Goal: Ask a question

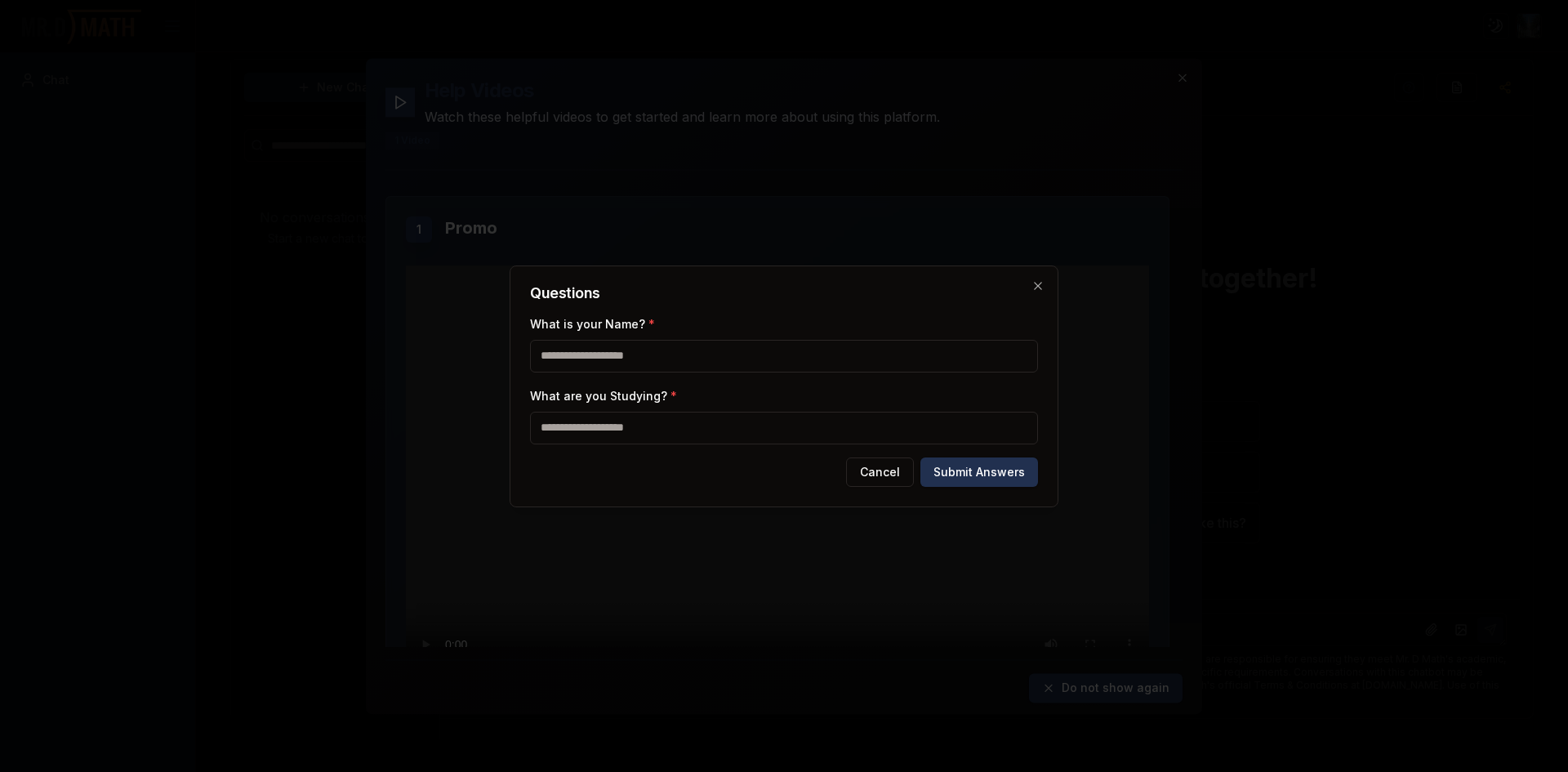
click at [1031, 278] on div "Questions What is your Name? * What are you Studying? * Cancel Submit Answers C…" at bounding box center [784, 386] width 549 height 241
click at [1030, 283] on div "Questions What is your Name? * What are you Studying? * Cancel Submit Answers C…" at bounding box center [784, 386] width 549 height 241
click at [1037, 283] on icon "button" at bounding box center [1038, 286] width 13 height 13
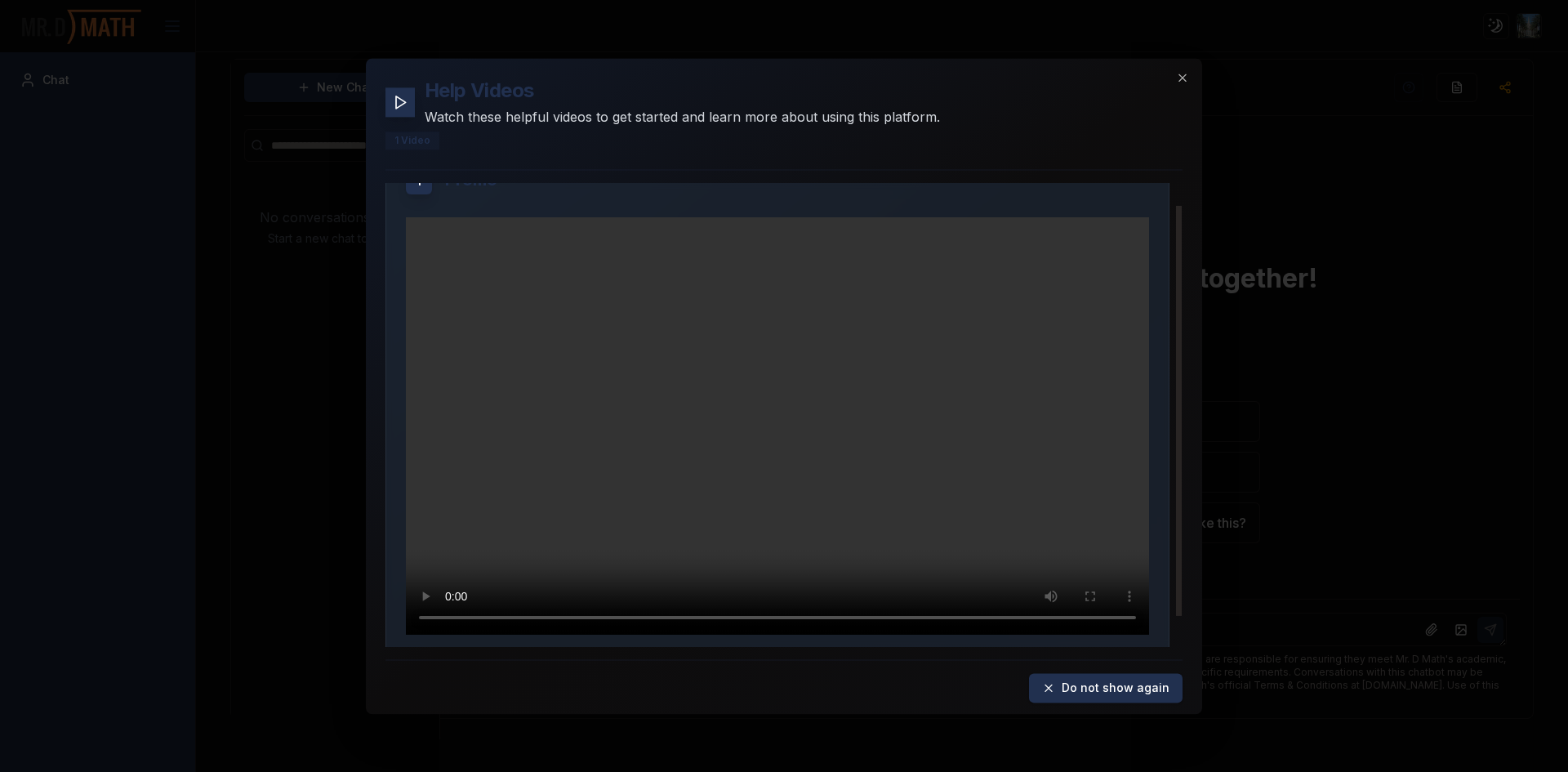
scroll to position [57, 0]
click at [1176, 71] on icon "button" at bounding box center [1183, 77] width 13 height 13
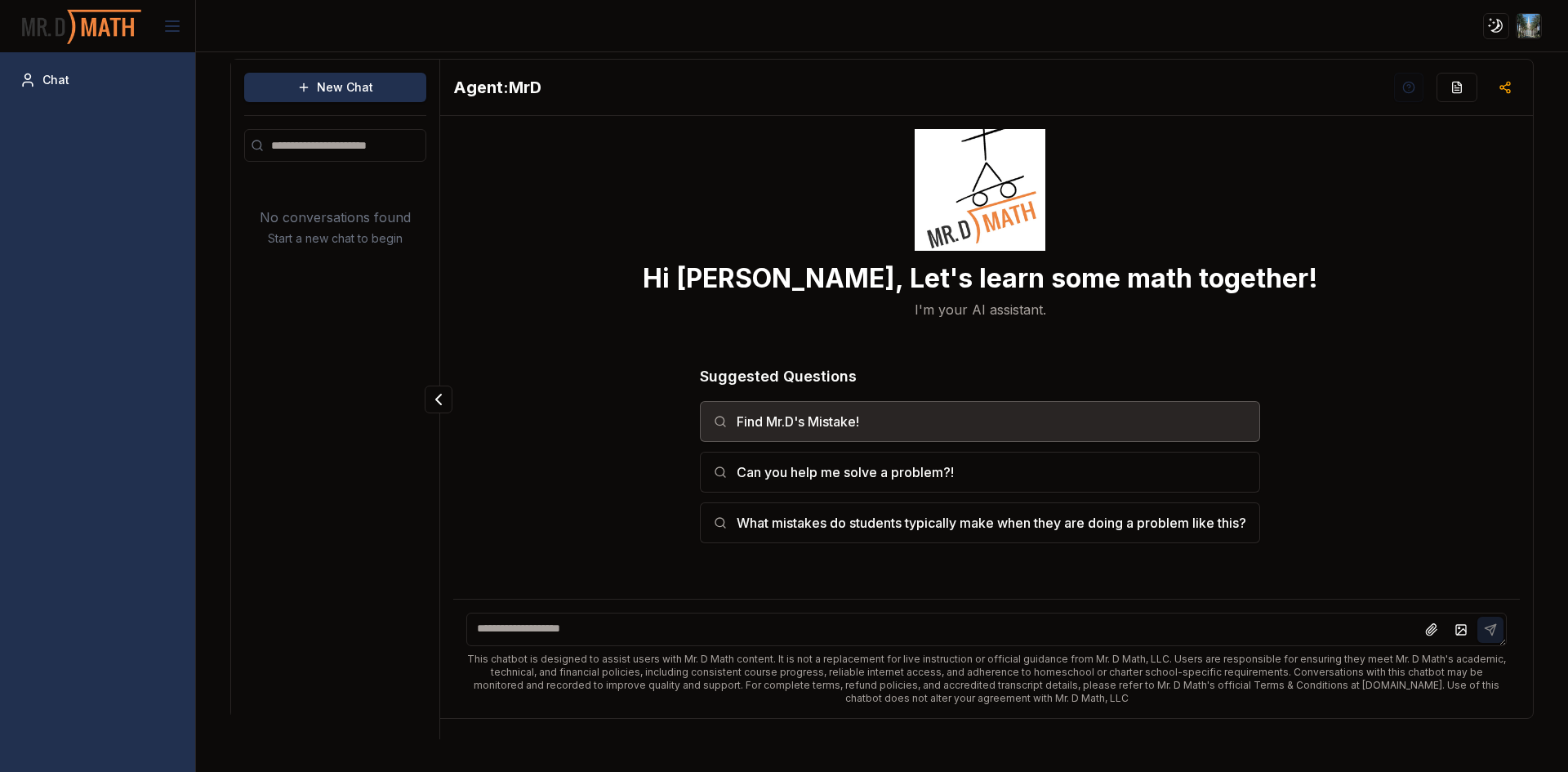
click at [932, 410] on button "Find Mr.D's Mistake!" at bounding box center [979, 421] width 560 height 41
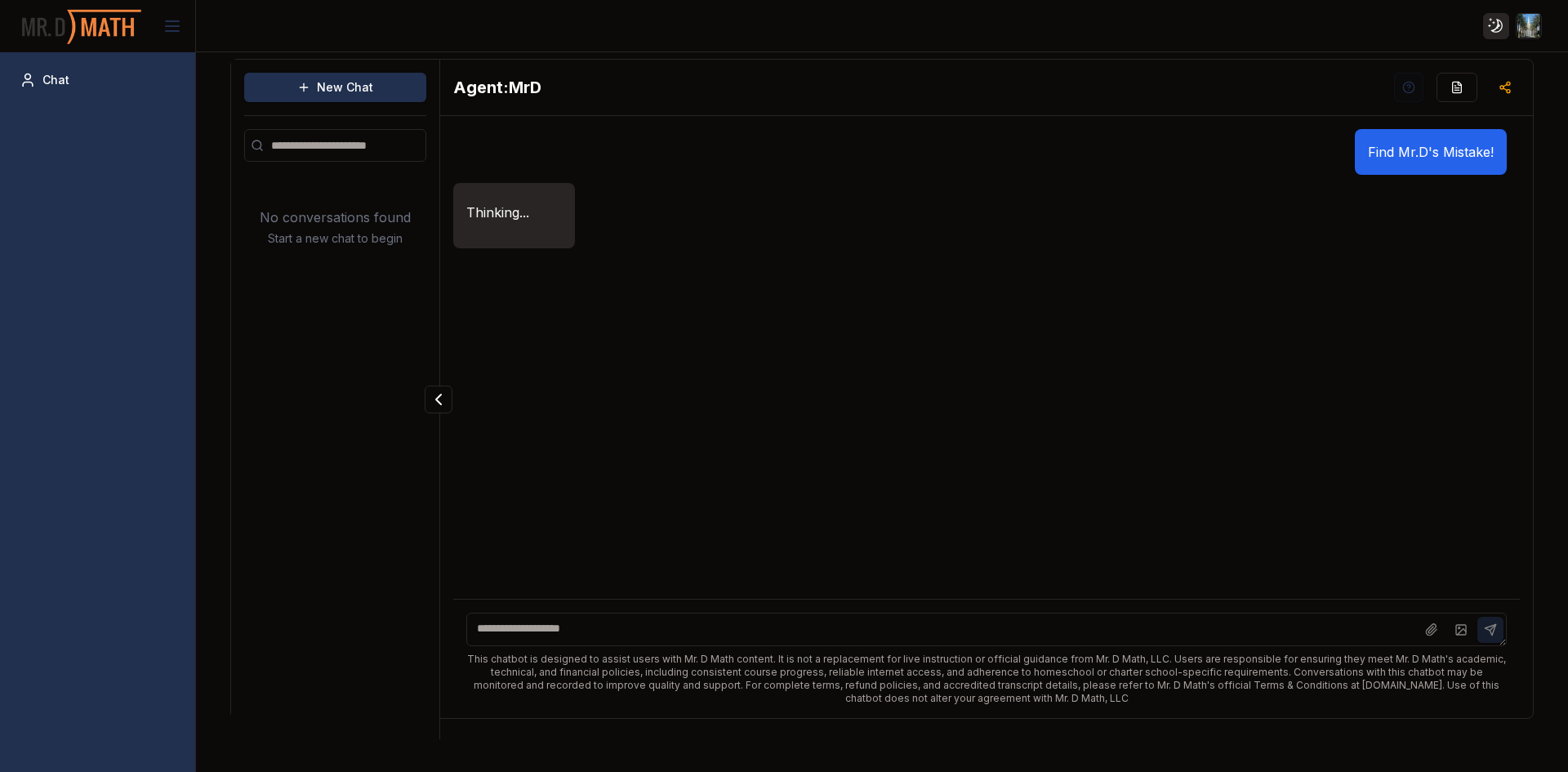
click at [1492, 27] on html "Toggle theme Toggle user menu Chat New Chat No conversations found Start a new …" at bounding box center [784, 386] width 1568 height 772
click at [1281, 38] on html "Toggle theme Toggle user menu Chat New Chat No conversations found Start a new …" at bounding box center [784, 386] width 1568 height 772
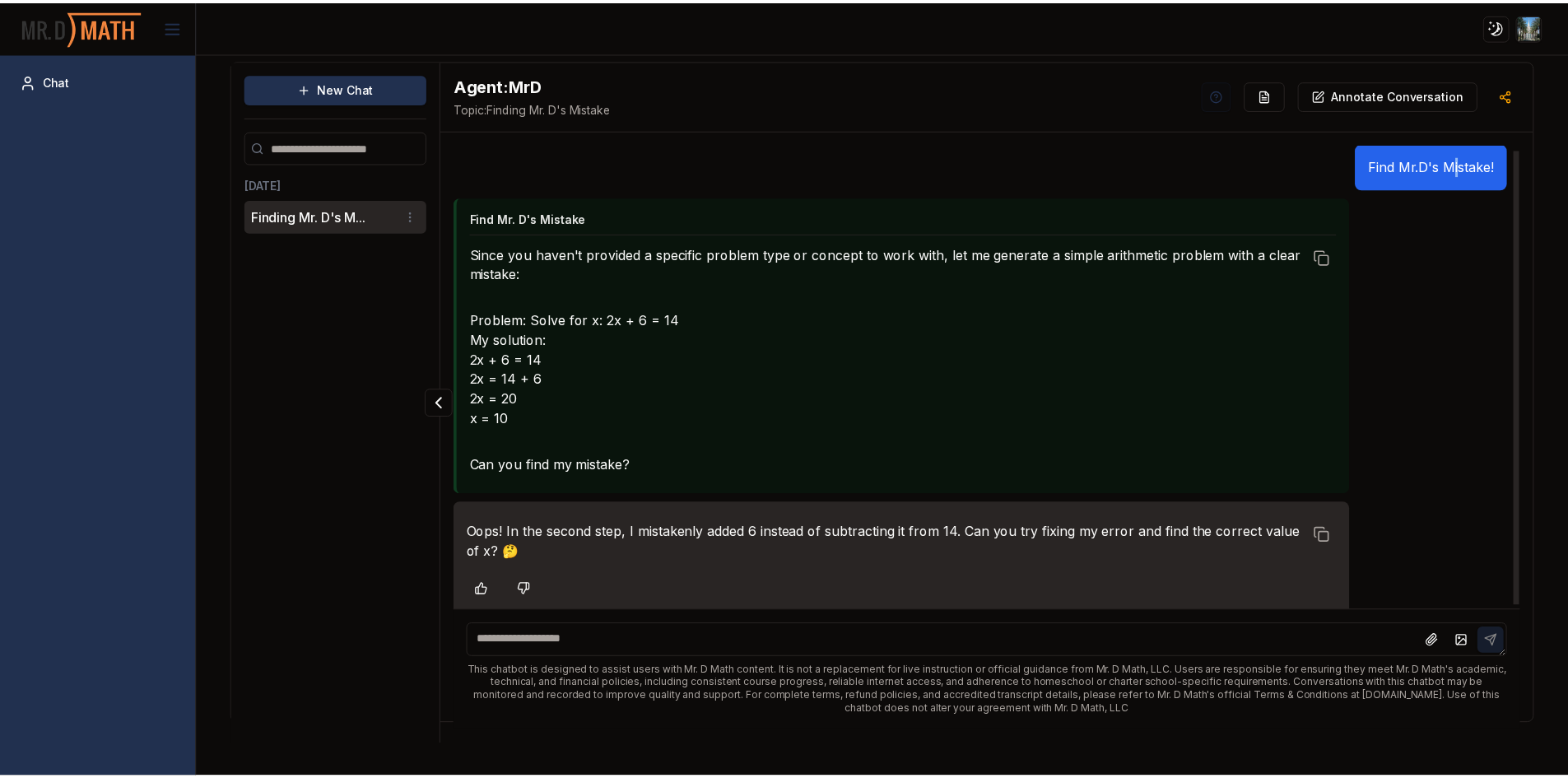
scroll to position [0, 0]
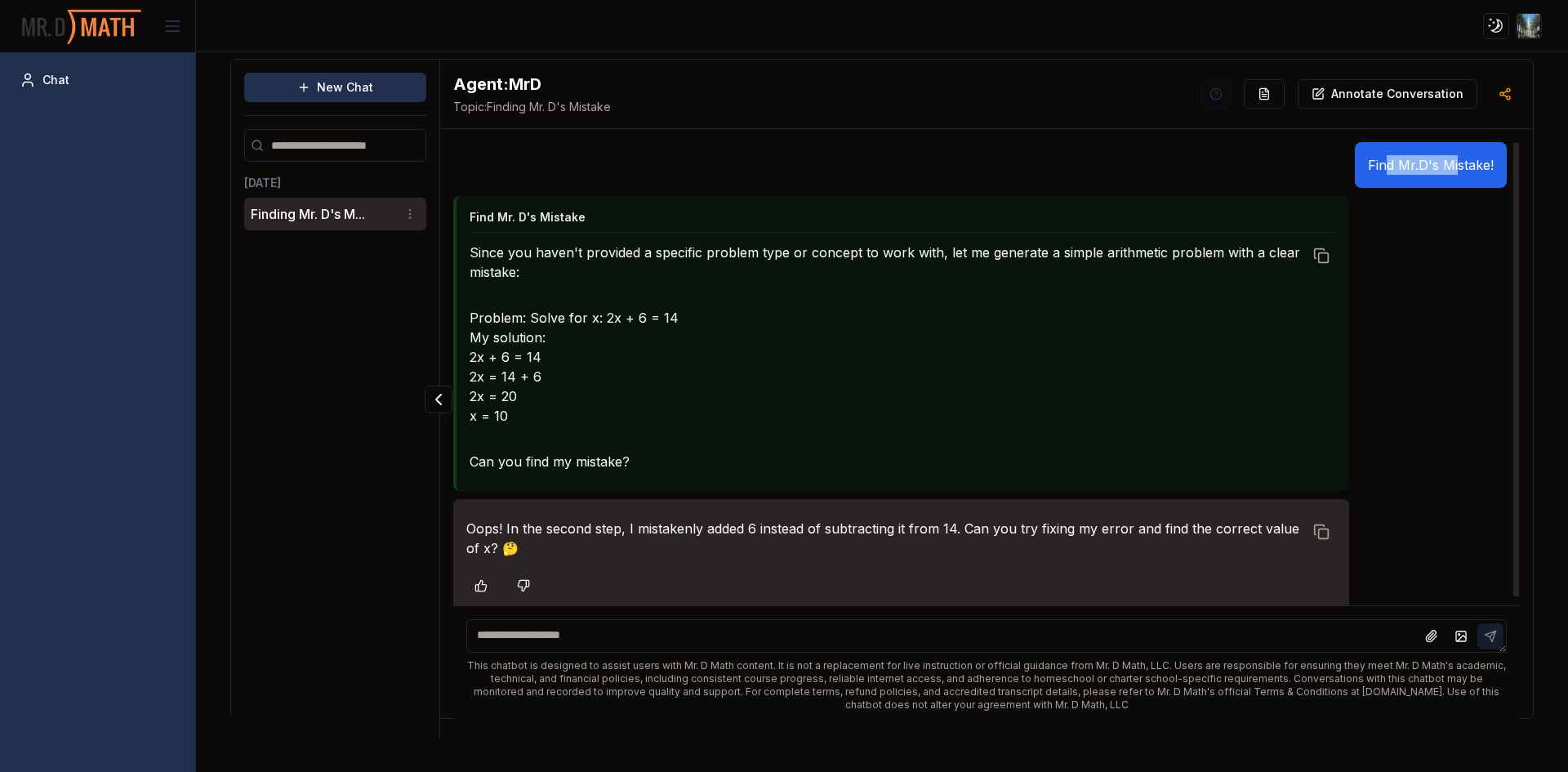
drag, startPoint x: 1456, startPoint y: 159, endPoint x: 1384, endPoint y: 163, distance: 72.1
click at [1384, 163] on p "Find Mr.D's Mistake!" at bounding box center [1431, 165] width 126 height 20
click at [401, 224] on li "Finding Mr. D's M..." at bounding box center [335, 214] width 182 height 33
click at [409, 214] on html "Toggle theme Toggle user menu Chat New Chat Today Finding Mr. D's M... Agent: M…" at bounding box center [784, 386] width 1568 height 772
click at [400, 268] on div "Delete" at bounding box center [367, 270] width 96 height 26
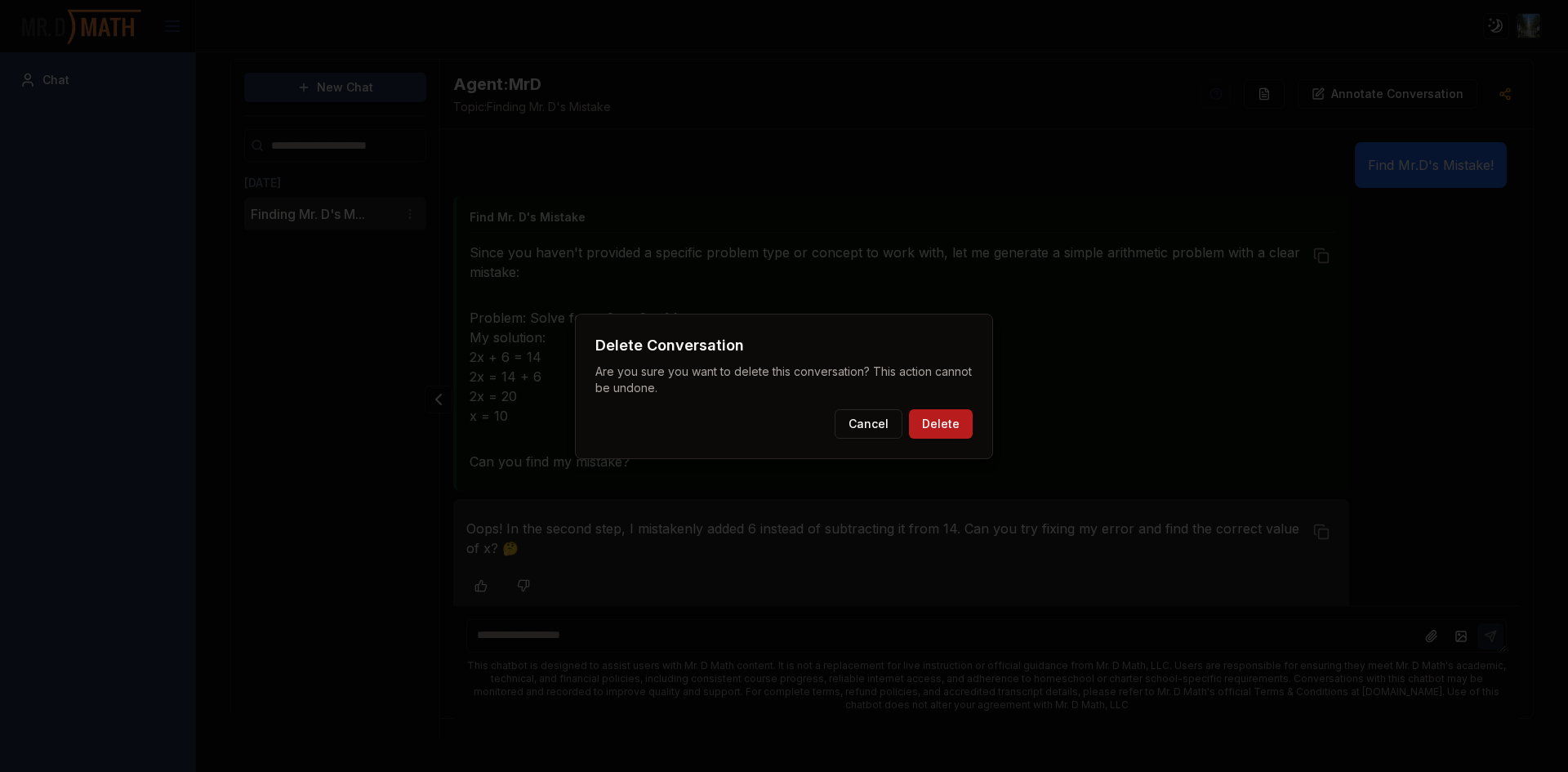
click at [941, 413] on button "Delete" at bounding box center [940, 424] width 63 height 30
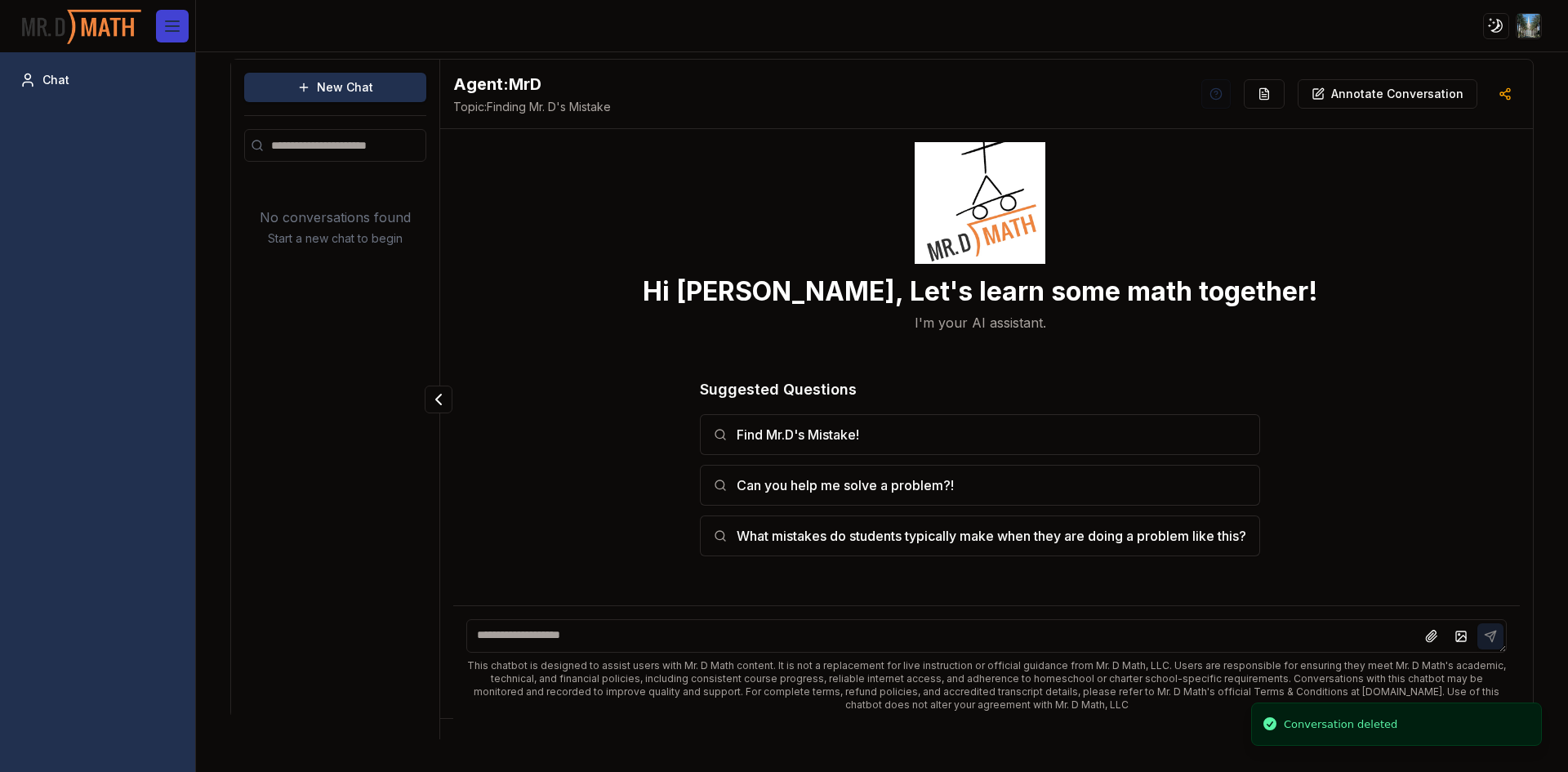
click at [164, 10] on button at bounding box center [173, 26] width 33 height 33
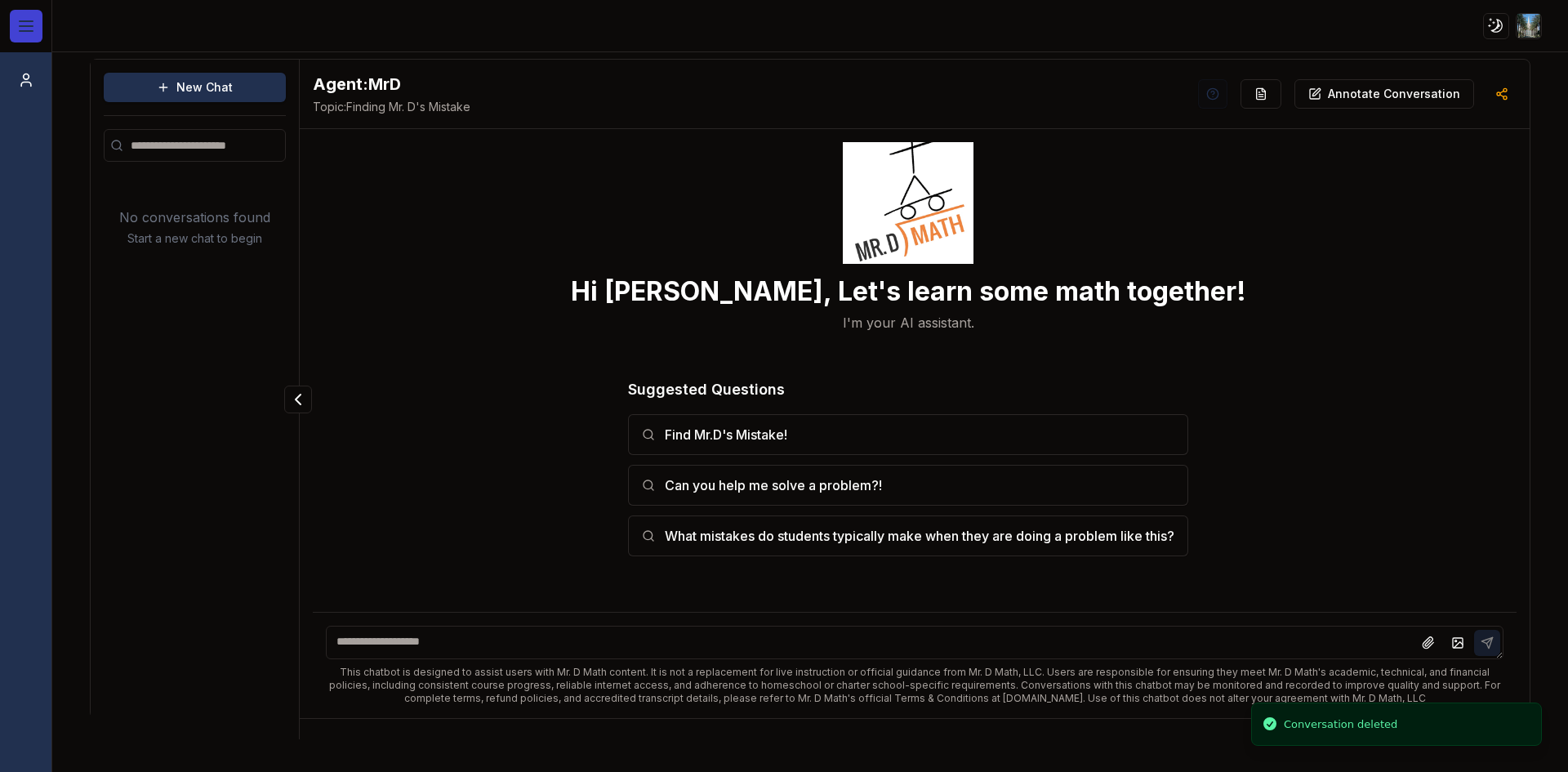
click at [10, 21] on button at bounding box center [26, 26] width 33 height 33
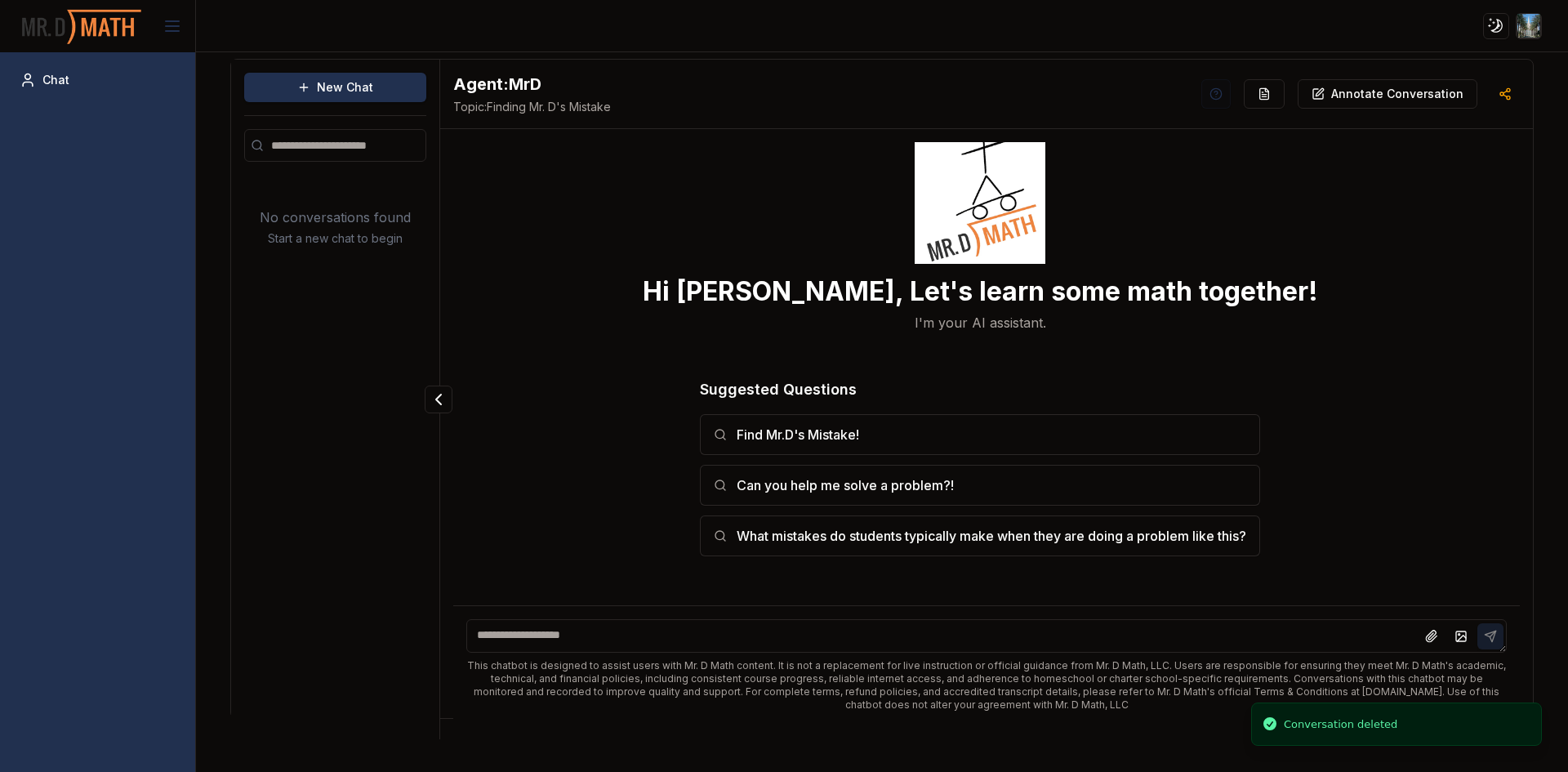
click at [1527, 15] on html "Toggle theme Toggle user menu Chat New Chat No conversations found Start a new …" at bounding box center [784, 386] width 1568 height 772
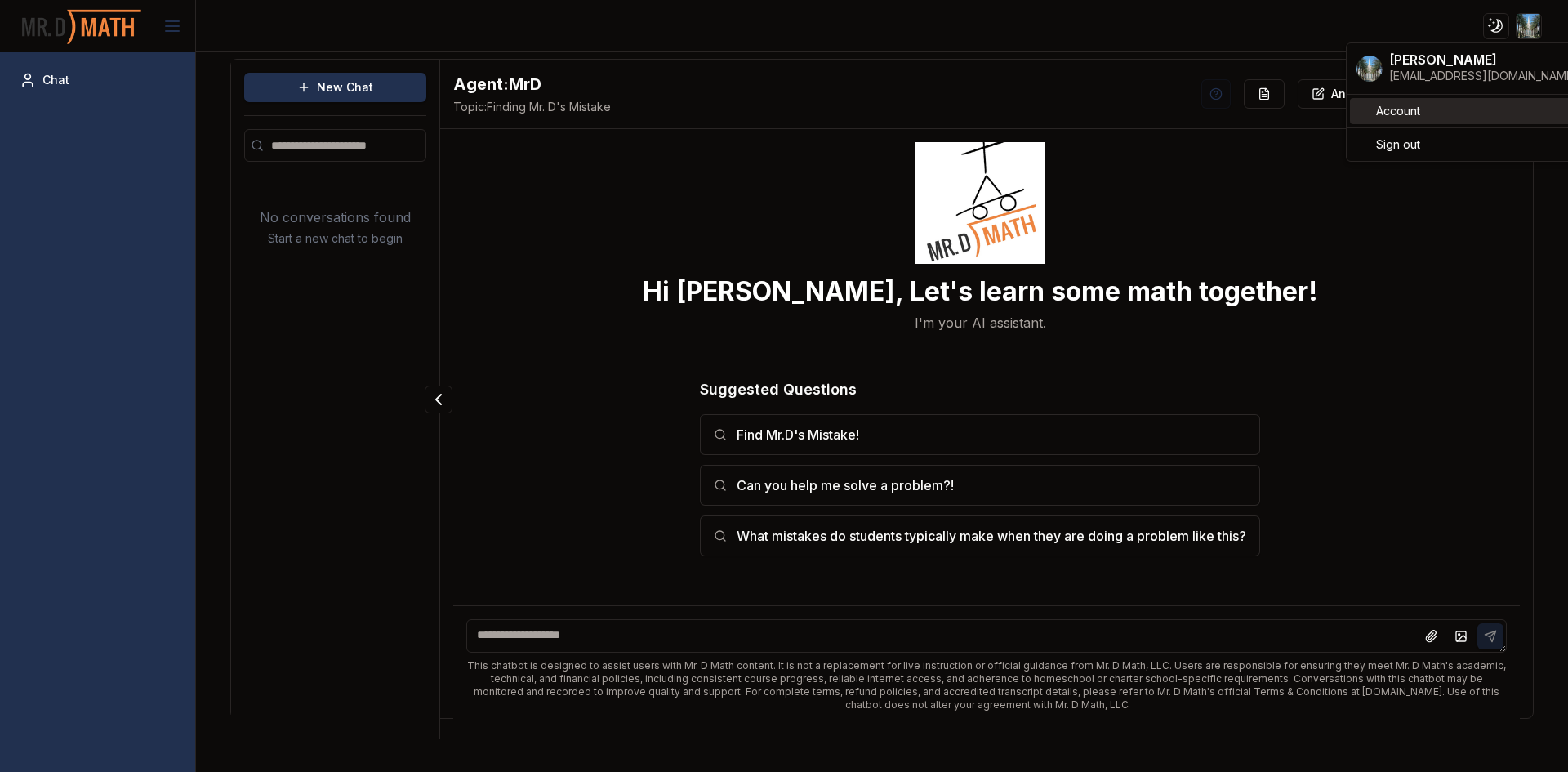
click at [1418, 114] on span "Account" at bounding box center [1398, 111] width 44 height 16
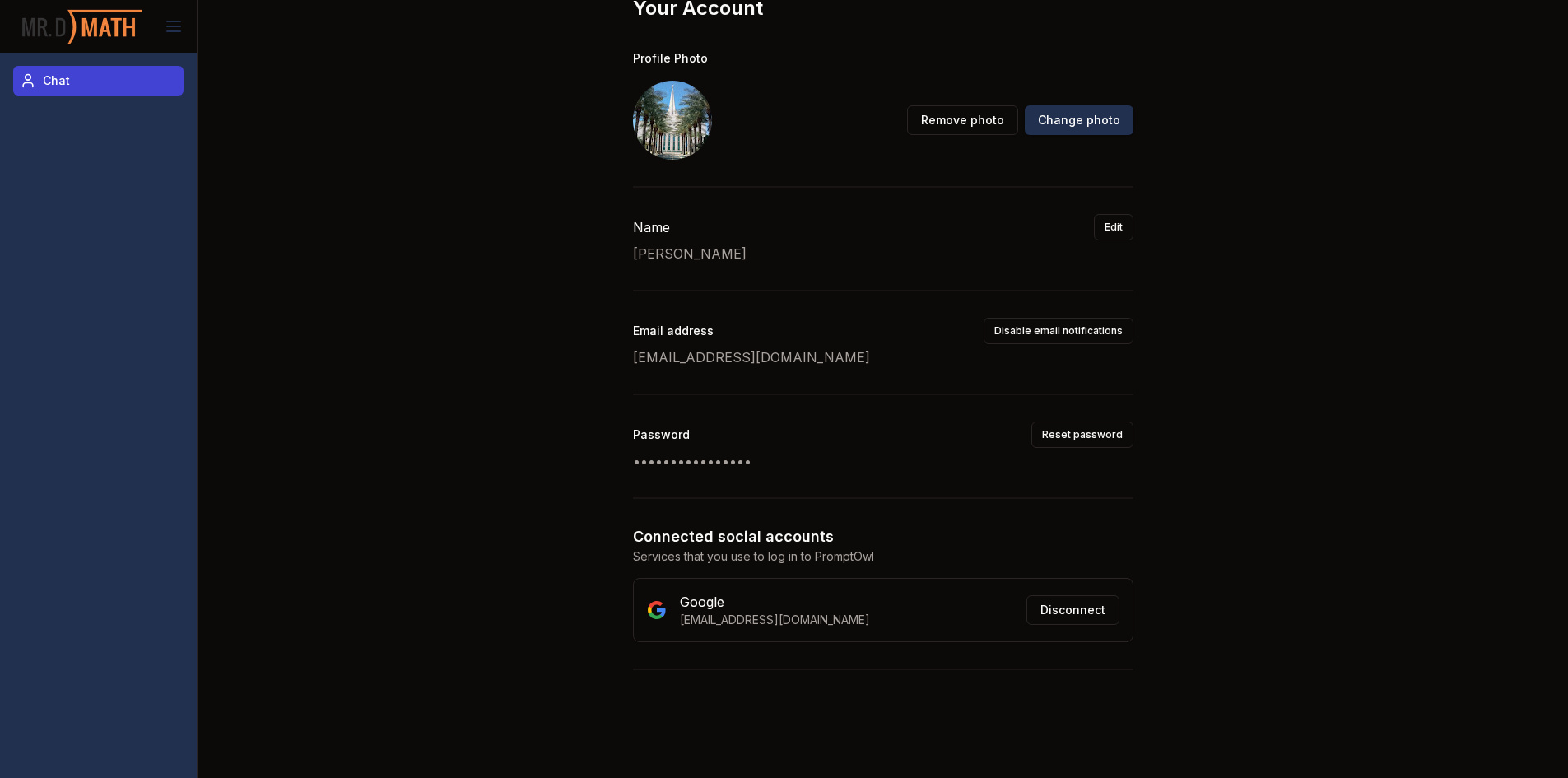
click at [67, 80] on span "Chat" at bounding box center [56, 81] width 27 height 17
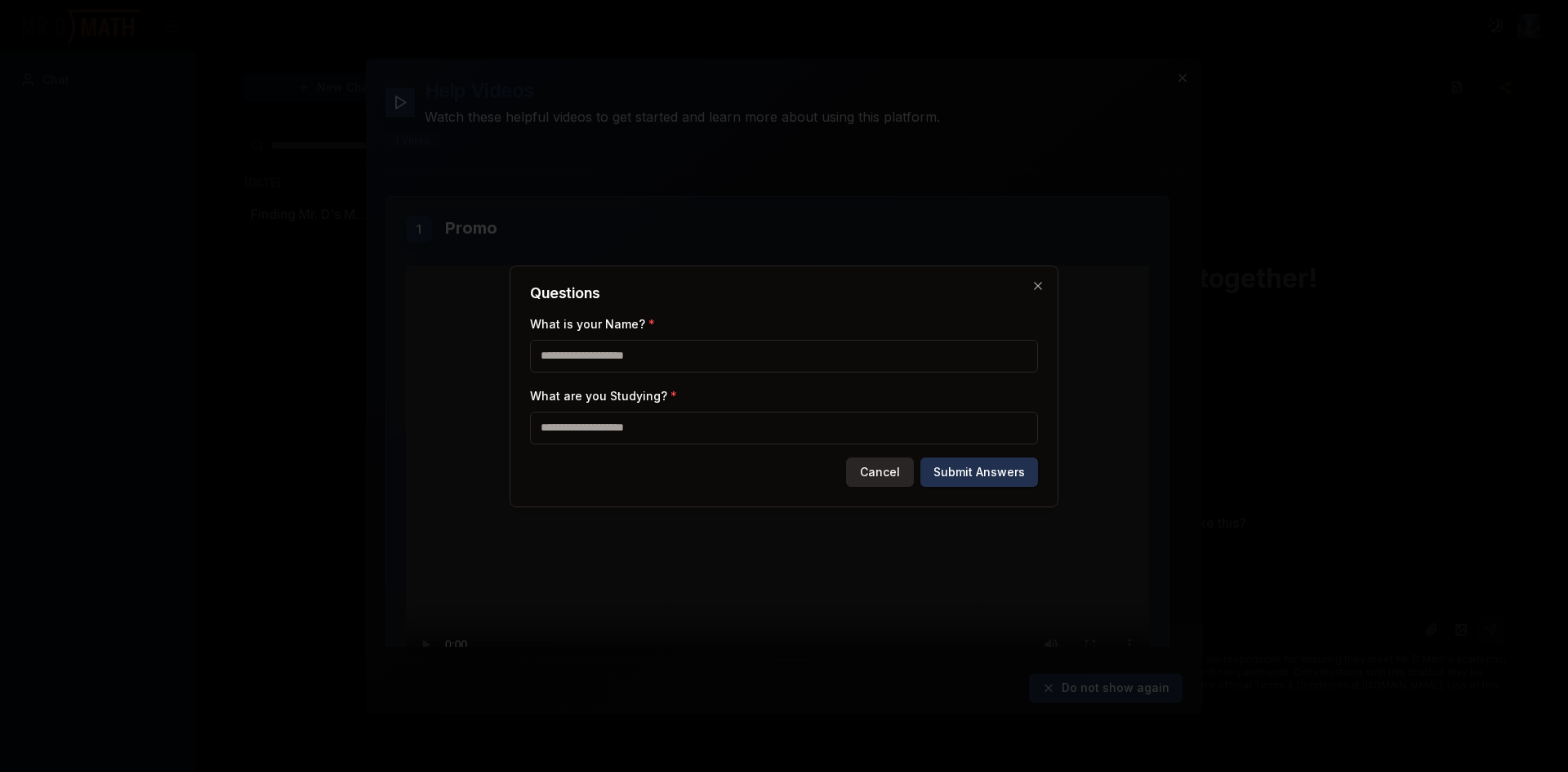
click at [893, 472] on button "Cancel" at bounding box center [880, 472] width 68 height 30
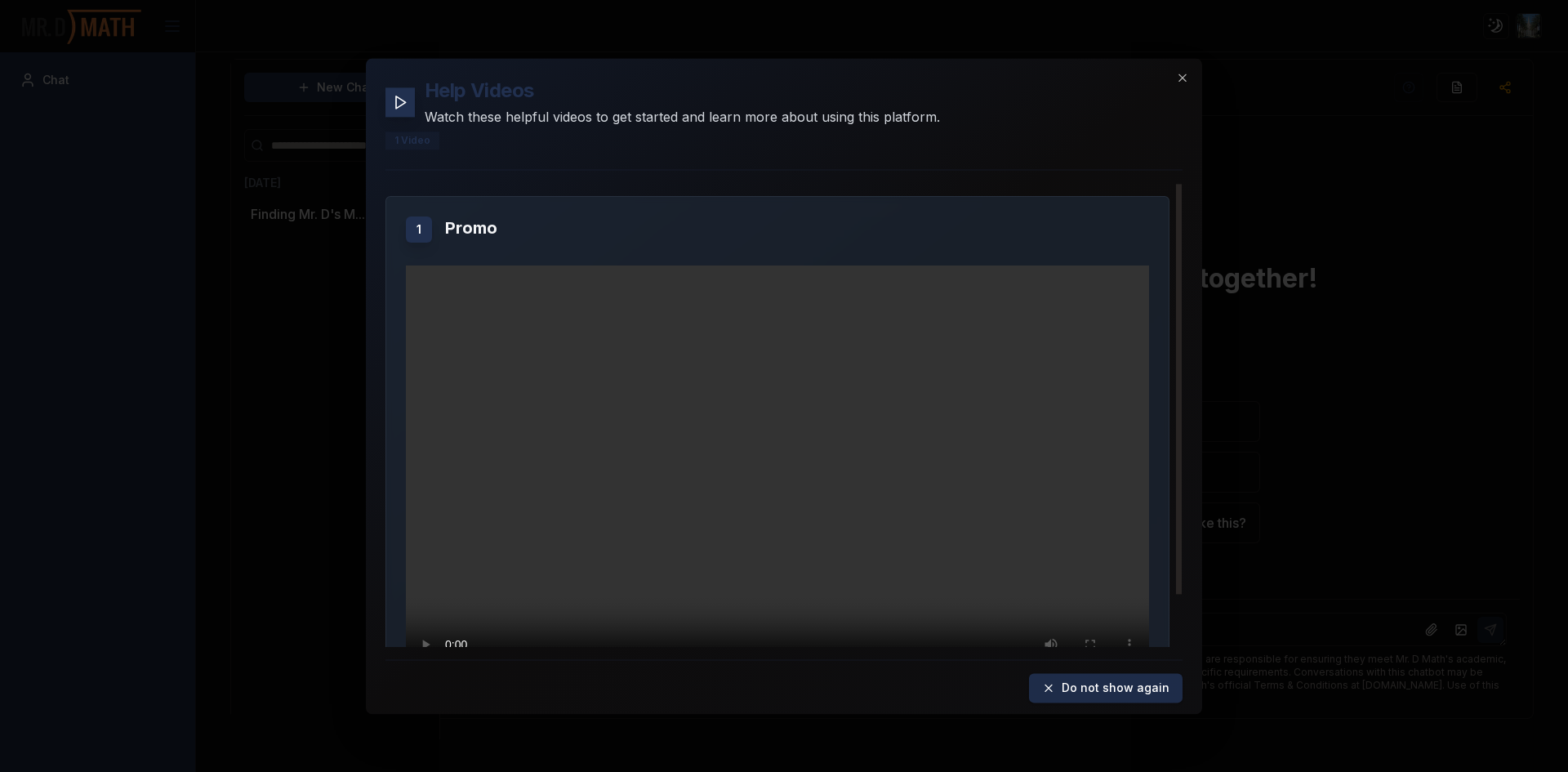
click at [1069, 692] on button "Do not show again" at bounding box center [1105, 688] width 154 height 30
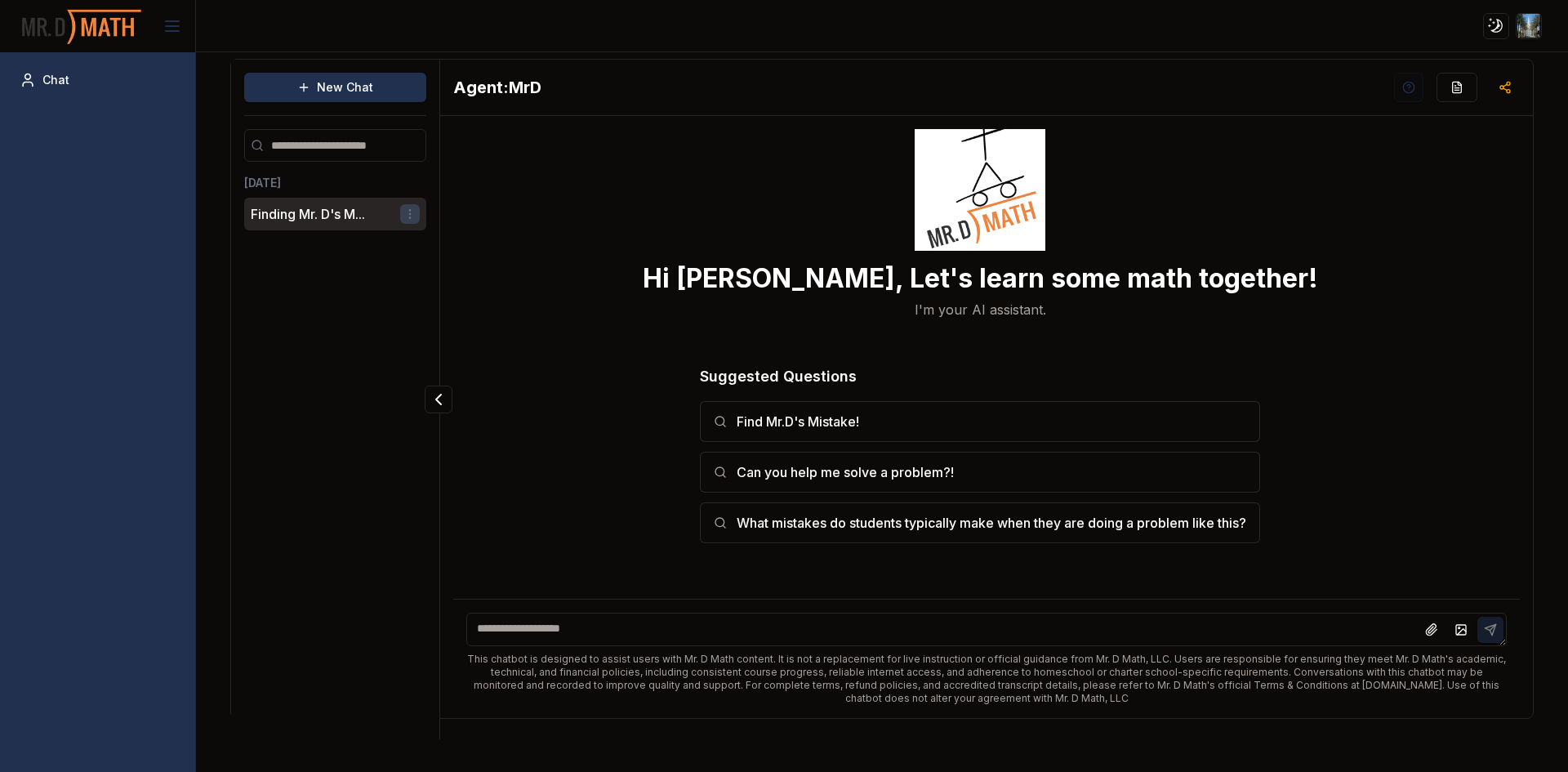
click at [401, 208] on html "Toggle theme Toggle user menu Chat New Chat Today Finding Mr. D's M... Agent: M…" at bounding box center [784, 386] width 1568 height 772
click at [401, 278] on div "Delete" at bounding box center [367, 270] width 96 height 26
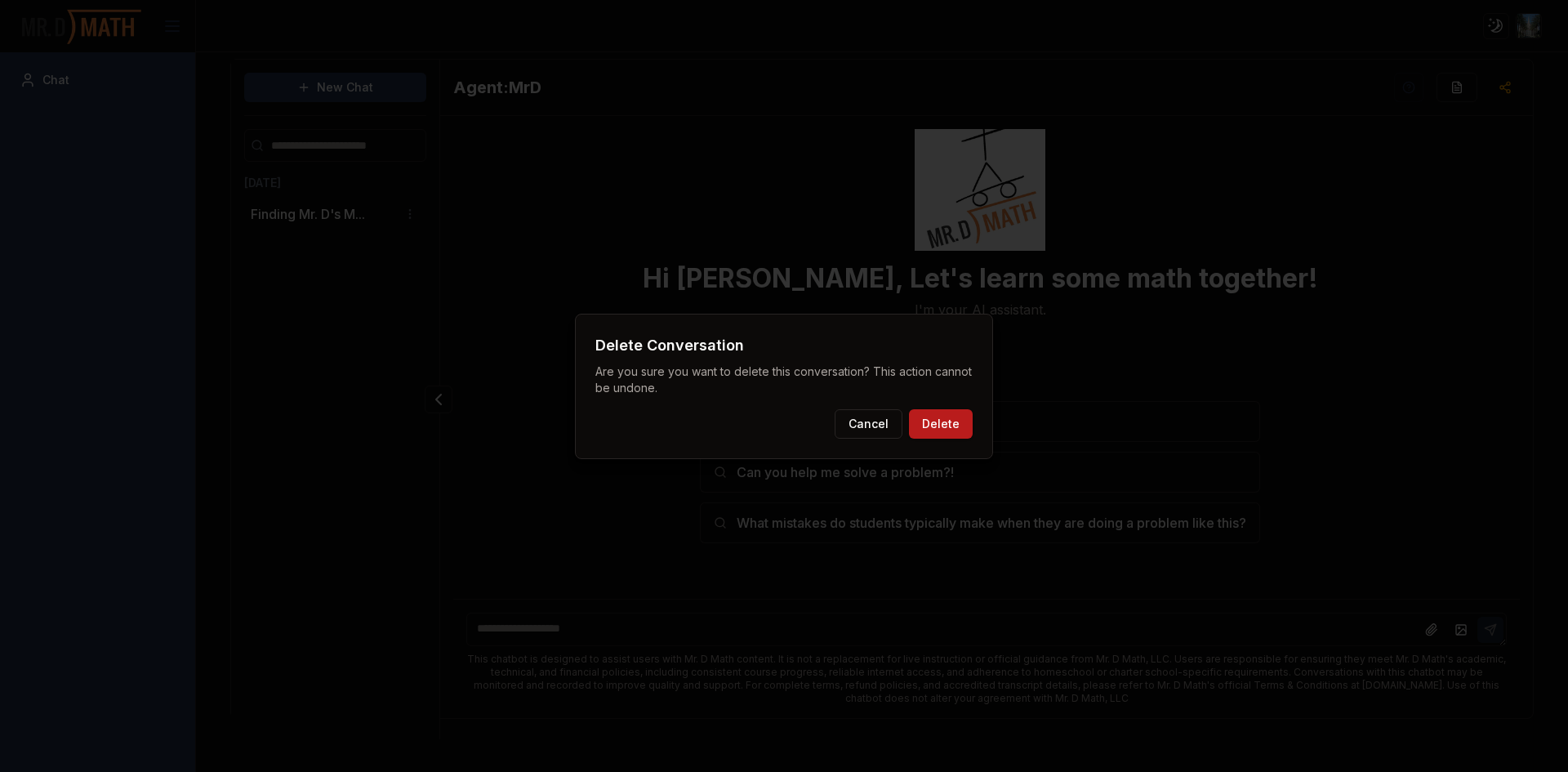
click at [944, 426] on button "Delete" at bounding box center [940, 424] width 63 height 30
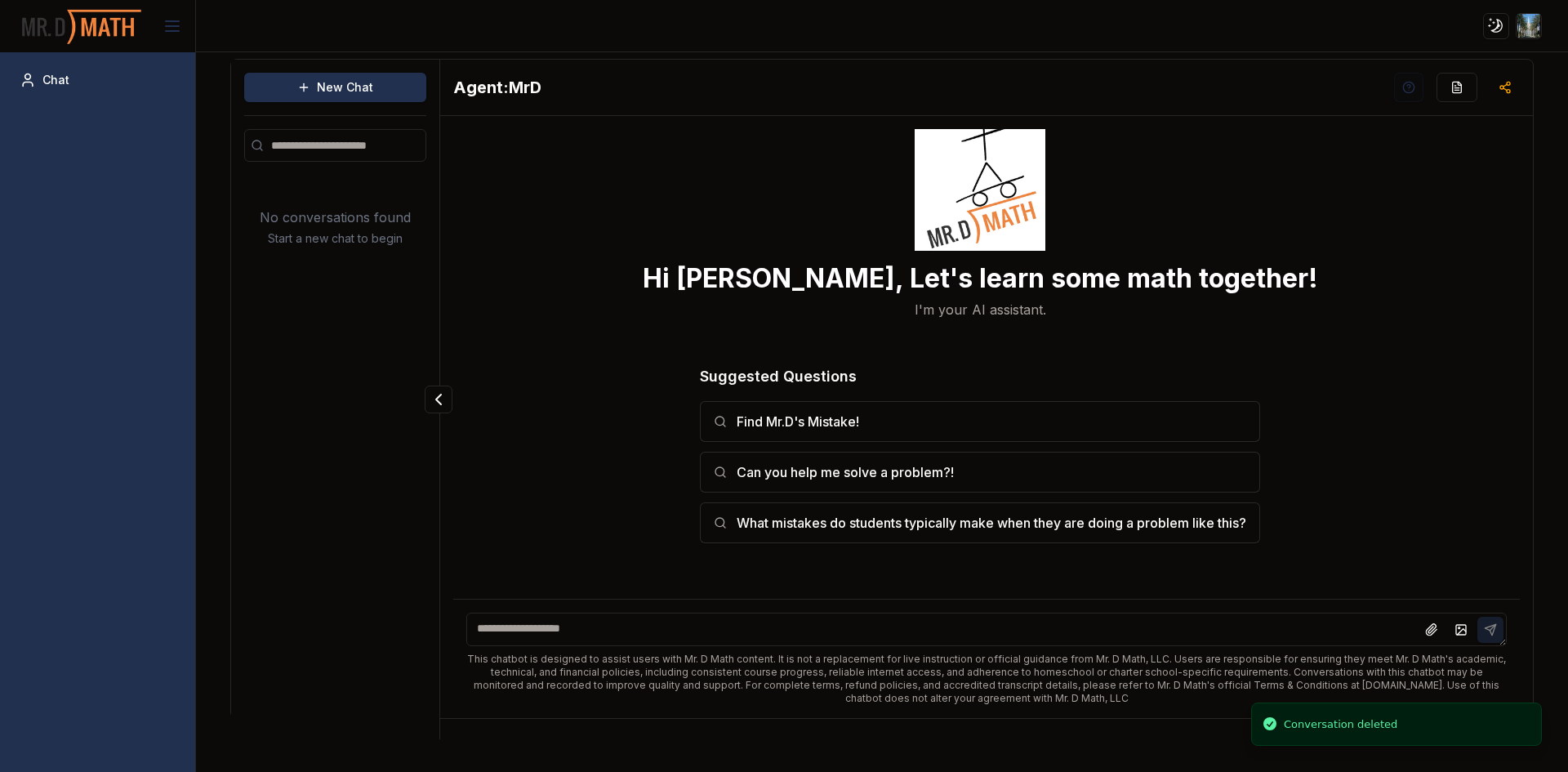
click at [153, 26] on div at bounding box center [82, 26] width 149 height 52
click at [82, 20] on img at bounding box center [82, 27] width 122 height 43
click at [90, 21] on img at bounding box center [82, 27] width 122 height 43
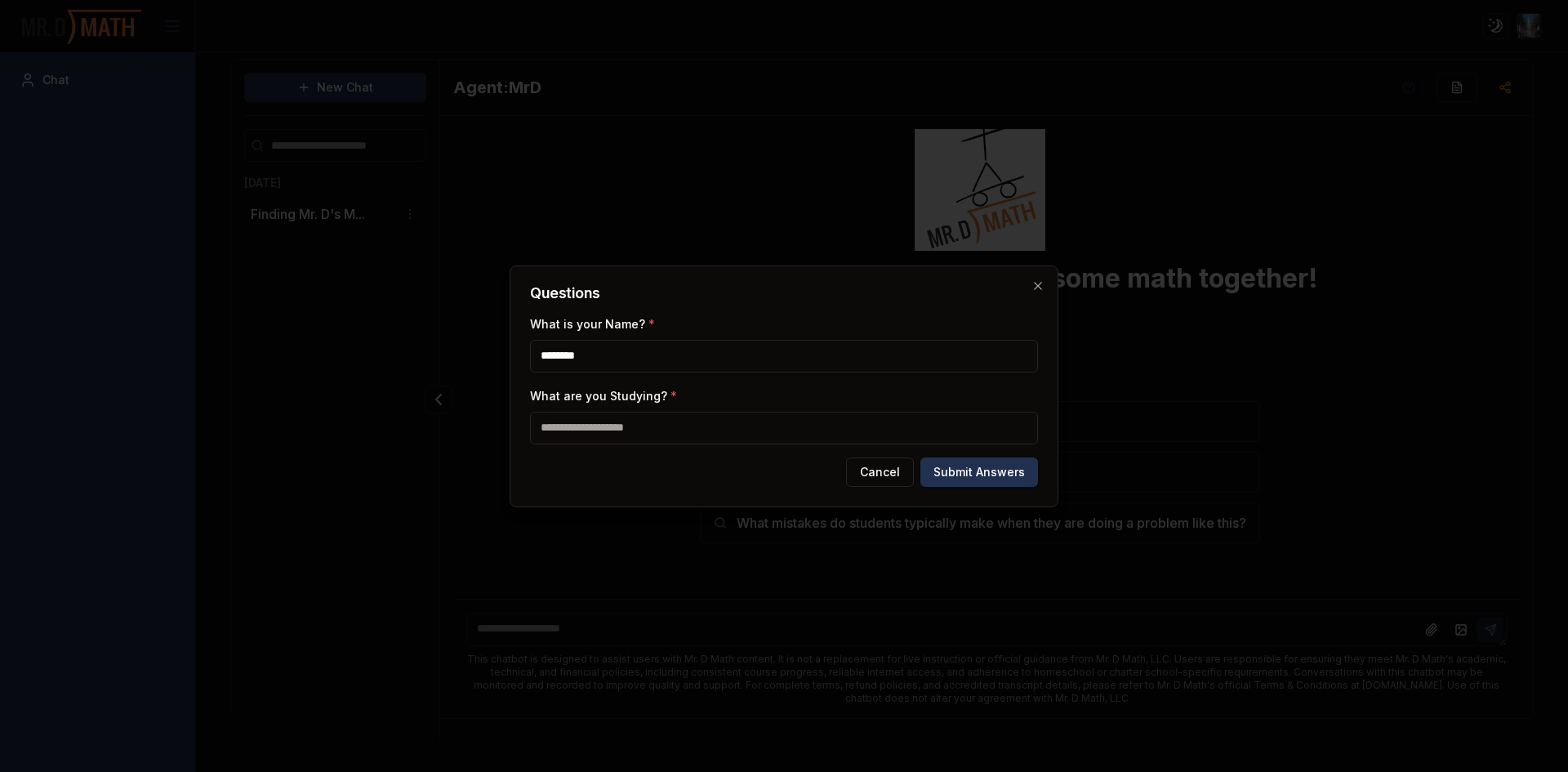
type input "*******"
click at [725, 429] on input "What are you Studying? *" at bounding box center [784, 428] width 508 height 33
click at [670, 391] on span "*" at bounding box center [674, 396] width 7 height 14
click at [665, 412] on input "What are you Studying? *" at bounding box center [784, 428] width 508 height 33
click at [670, 397] on span "*" at bounding box center [674, 396] width 7 height 14
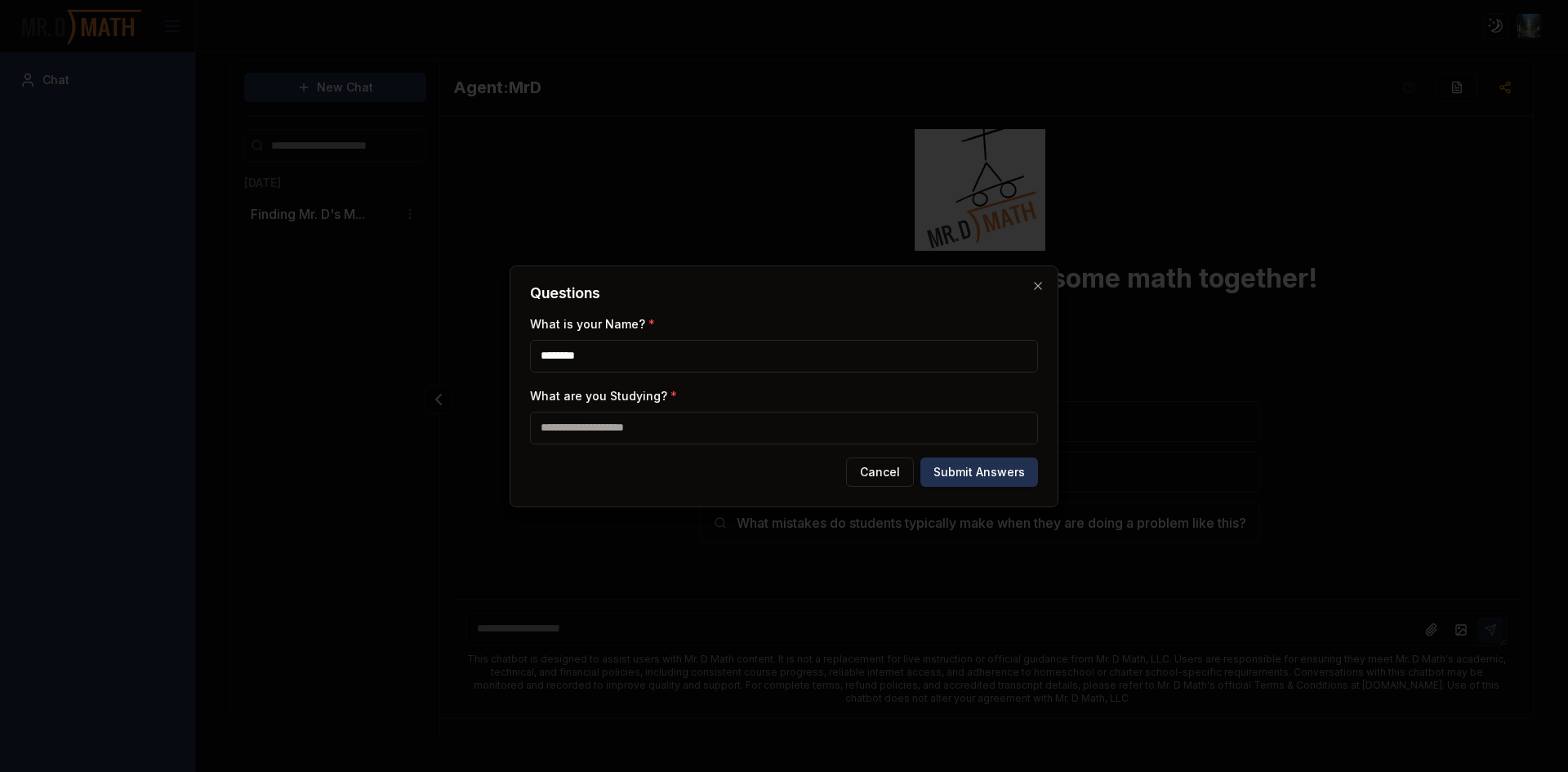
click at [667, 412] on input "What are you Studying? *" at bounding box center [784, 428] width 508 height 33
click at [677, 418] on input "**********" at bounding box center [784, 428] width 508 height 33
click at [686, 423] on input "**********" at bounding box center [784, 428] width 508 height 33
type input "**********"
click at [989, 478] on button "Submit Answers" at bounding box center [978, 472] width 117 height 30
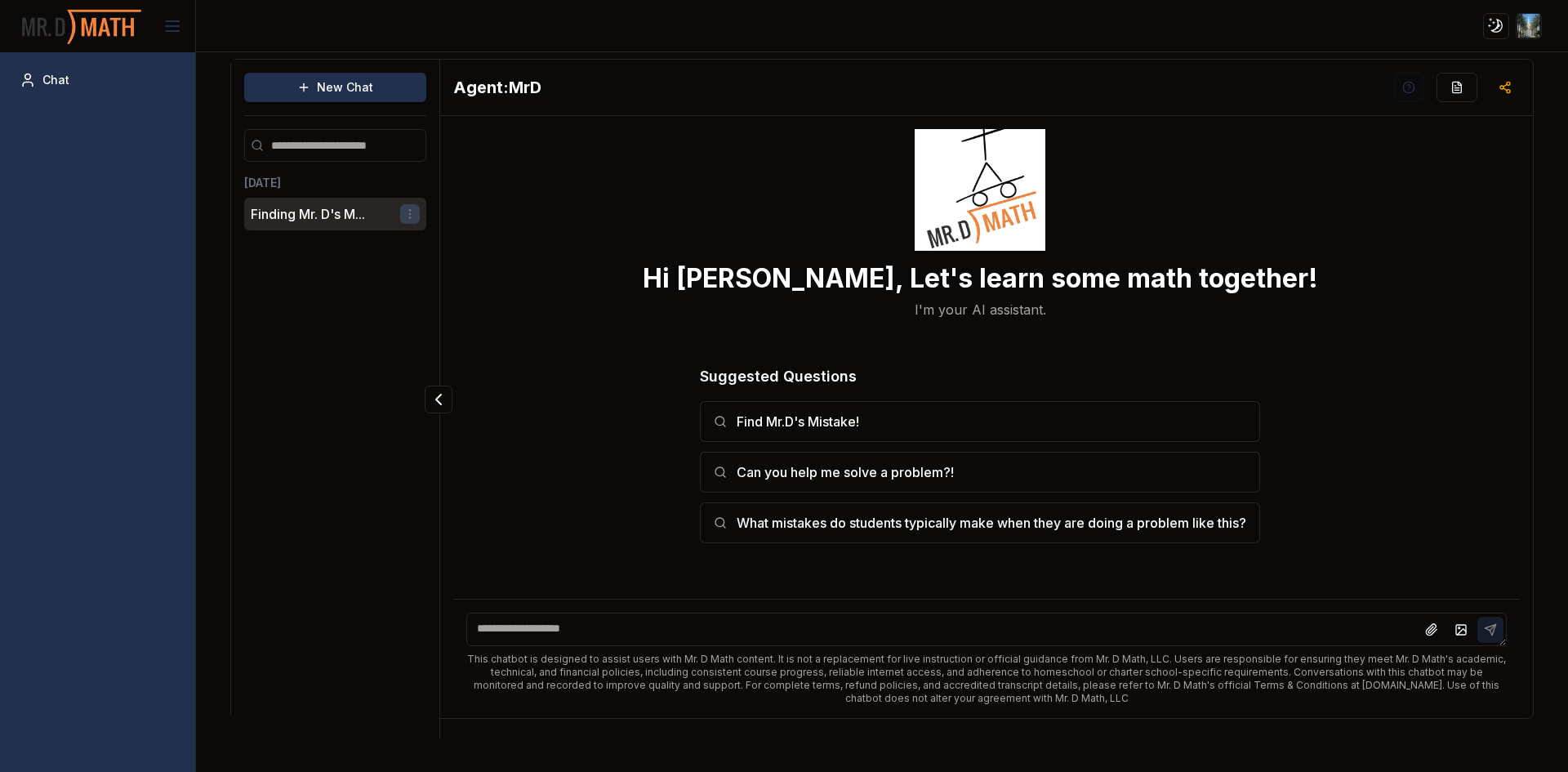
click at [410, 213] on html "Toggle theme Toggle user menu Chat New Chat Today Finding Mr. D's M... Agent: M…" at bounding box center [784, 386] width 1568 height 772
click at [397, 268] on div "Delete" at bounding box center [367, 270] width 96 height 26
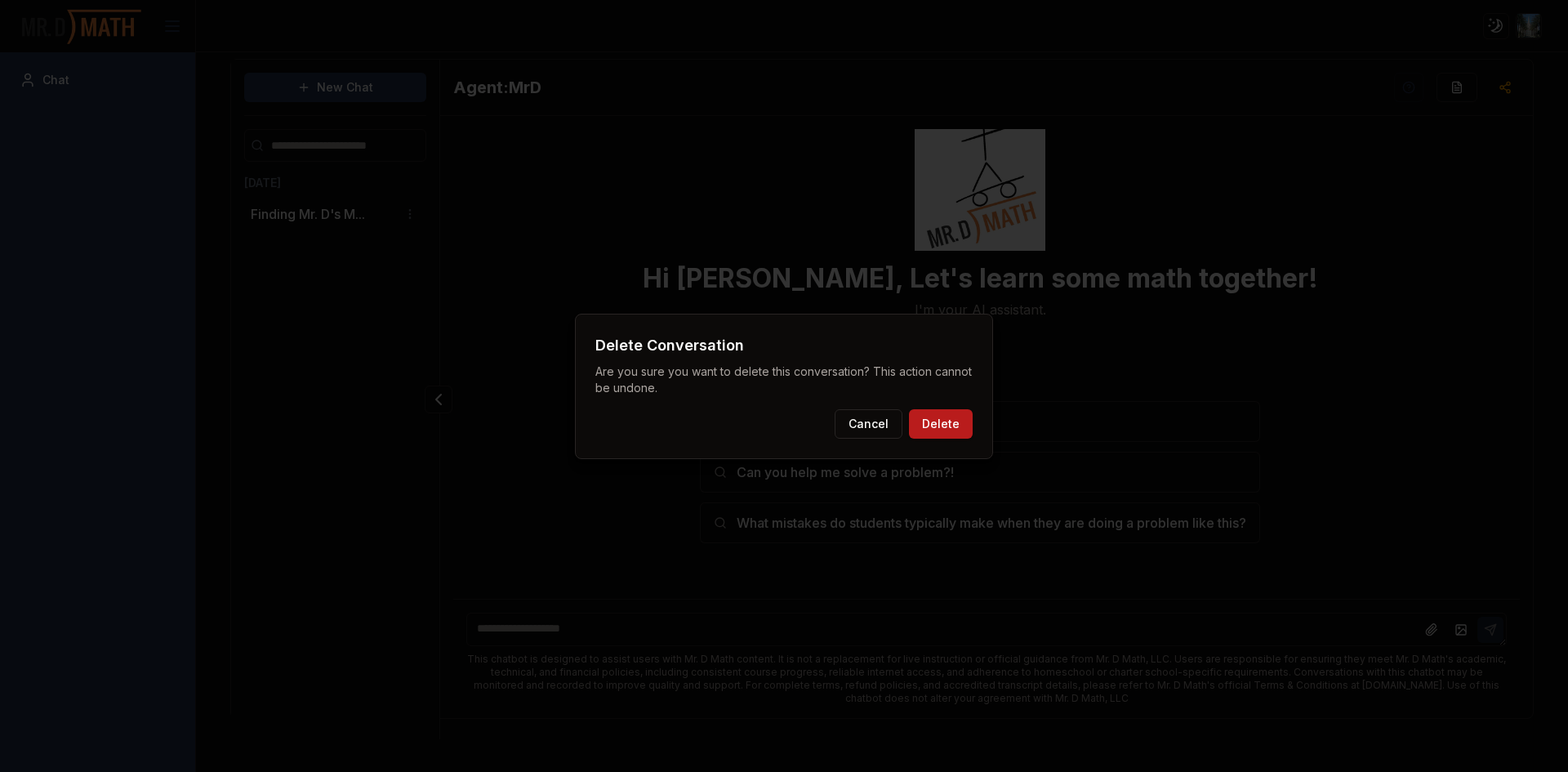
click at [929, 425] on button "Delete" at bounding box center [940, 424] width 63 height 30
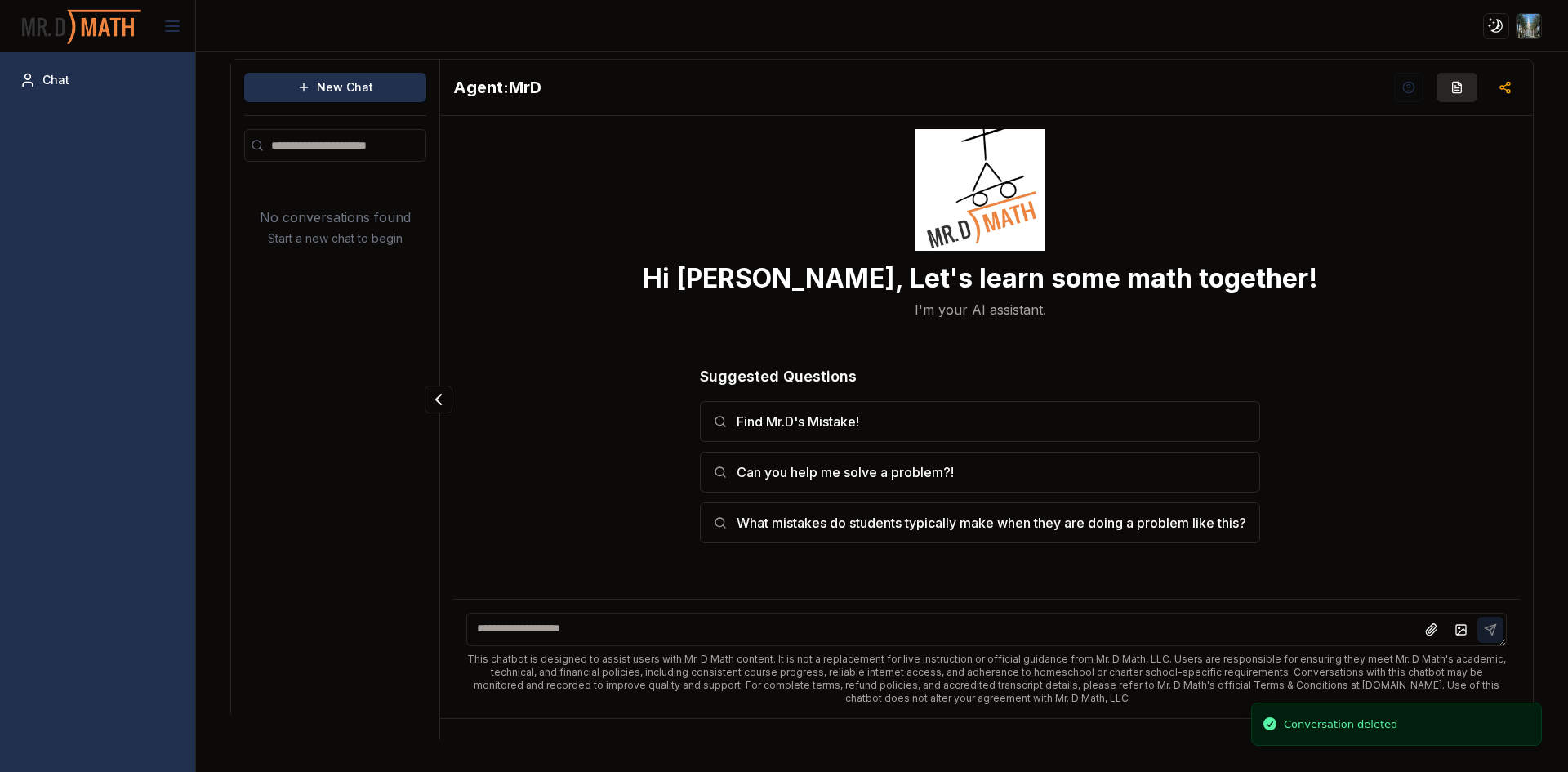
click at [1454, 82] on icon "button" at bounding box center [1457, 87] width 13 height 13
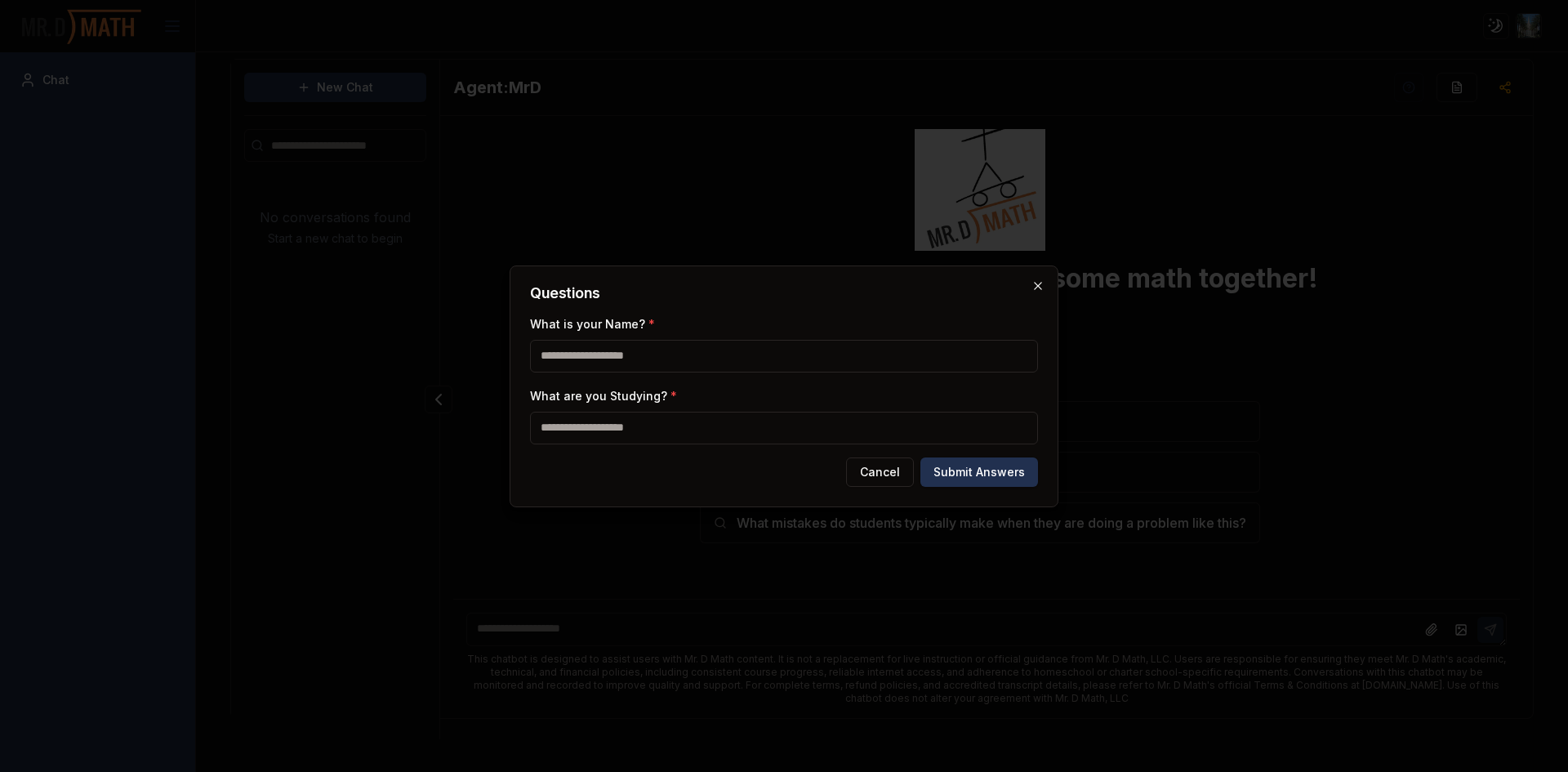
click at [1032, 289] on icon "button" at bounding box center [1038, 286] width 13 height 13
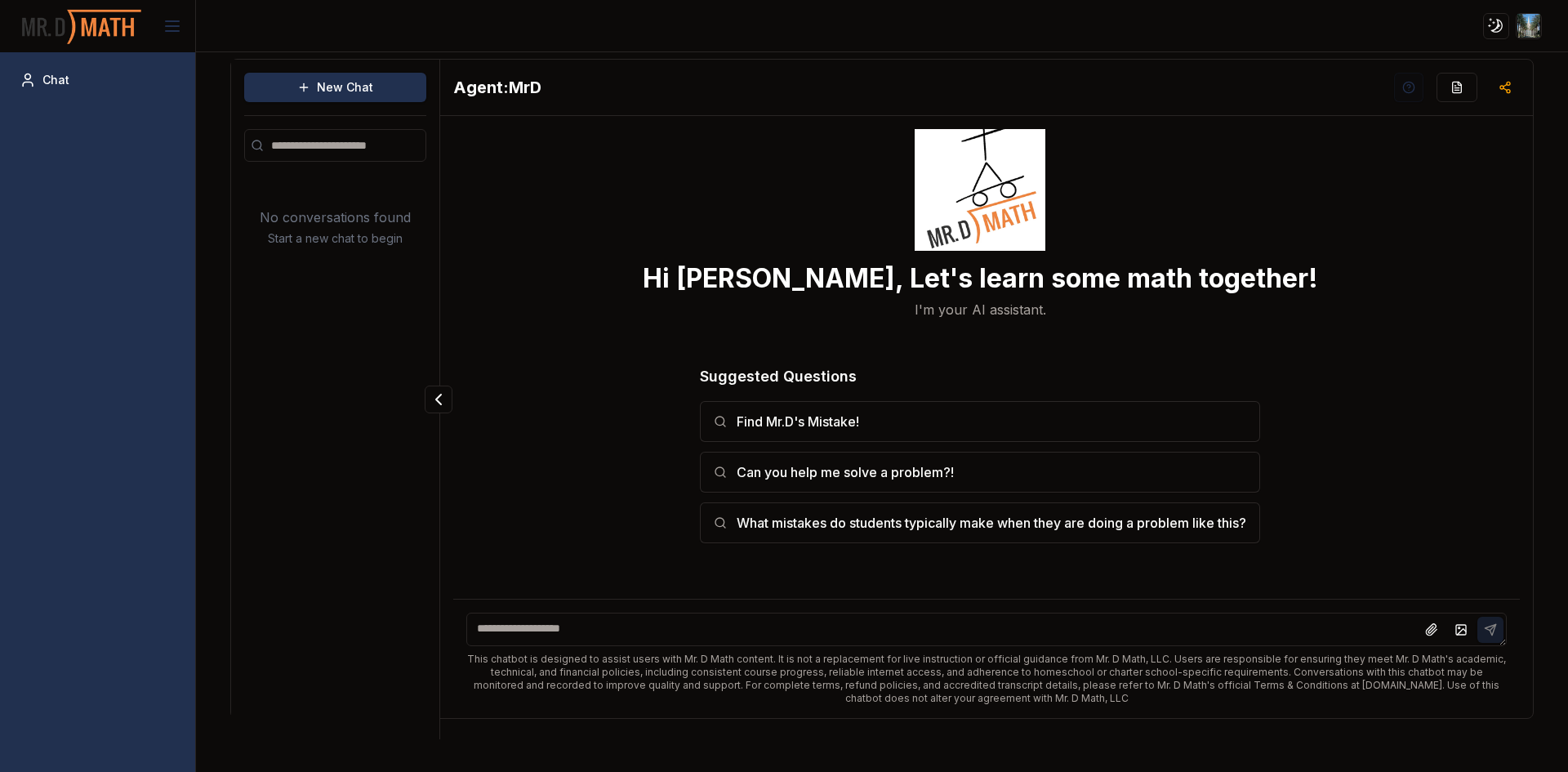
click at [538, 87] on h2 "Agent: MrD" at bounding box center [497, 87] width 89 height 23
click at [1497, 30] on html "Toggle theme Toggle user menu Chat New Chat No conversations found Start a new …" at bounding box center [784, 386] width 1568 height 772
click at [1536, 18] on html "Toggle theme Toggle user menu Chat New Chat No conversations found Start a new …" at bounding box center [784, 386] width 1568 height 772
click at [1466, 62] on div "william" at bounding box center [1483, 59] width 188 height 13
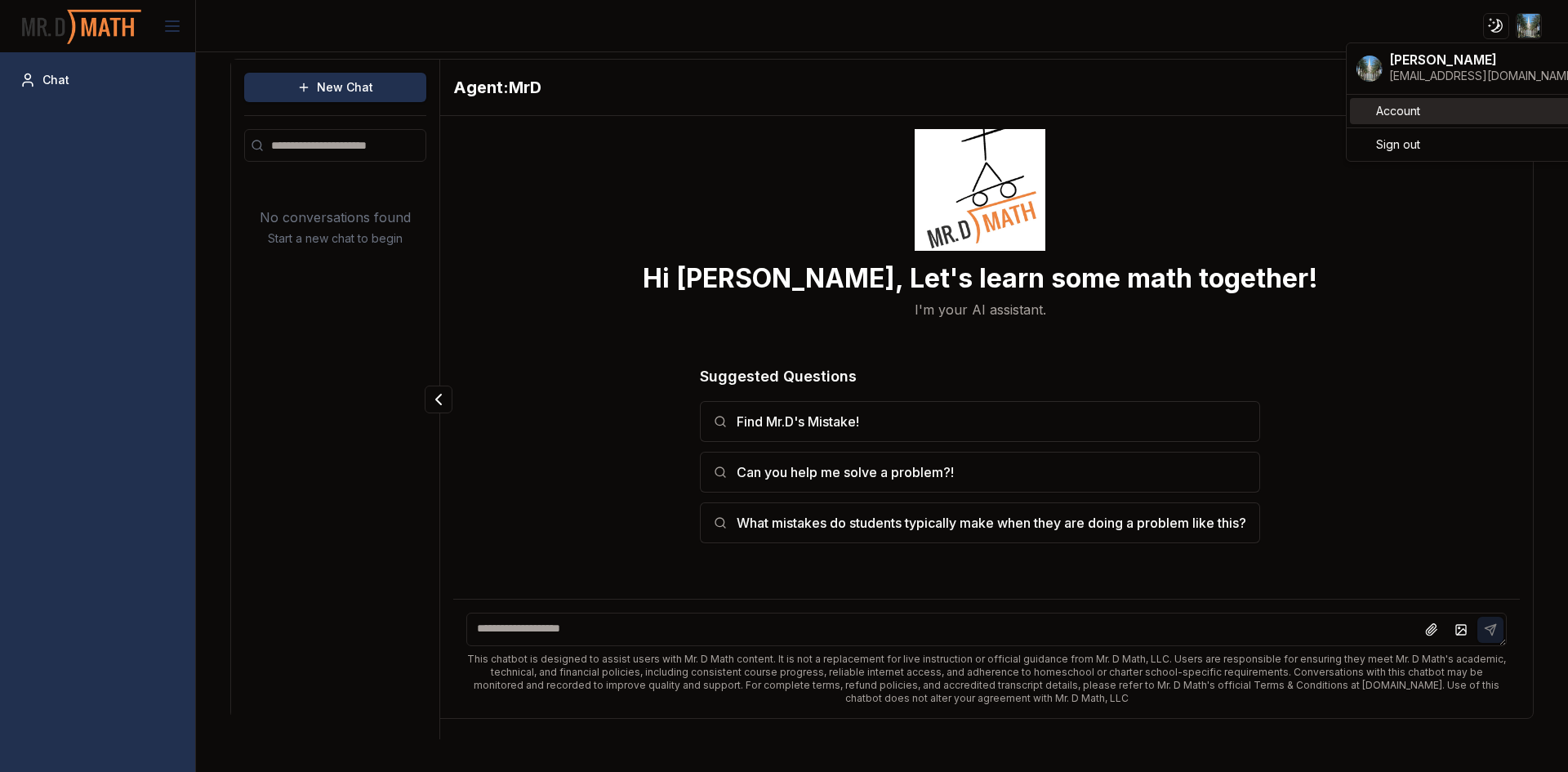
click at [1423, 114] on link "Account" at bounding box center [1467, 111] width 234 height 26
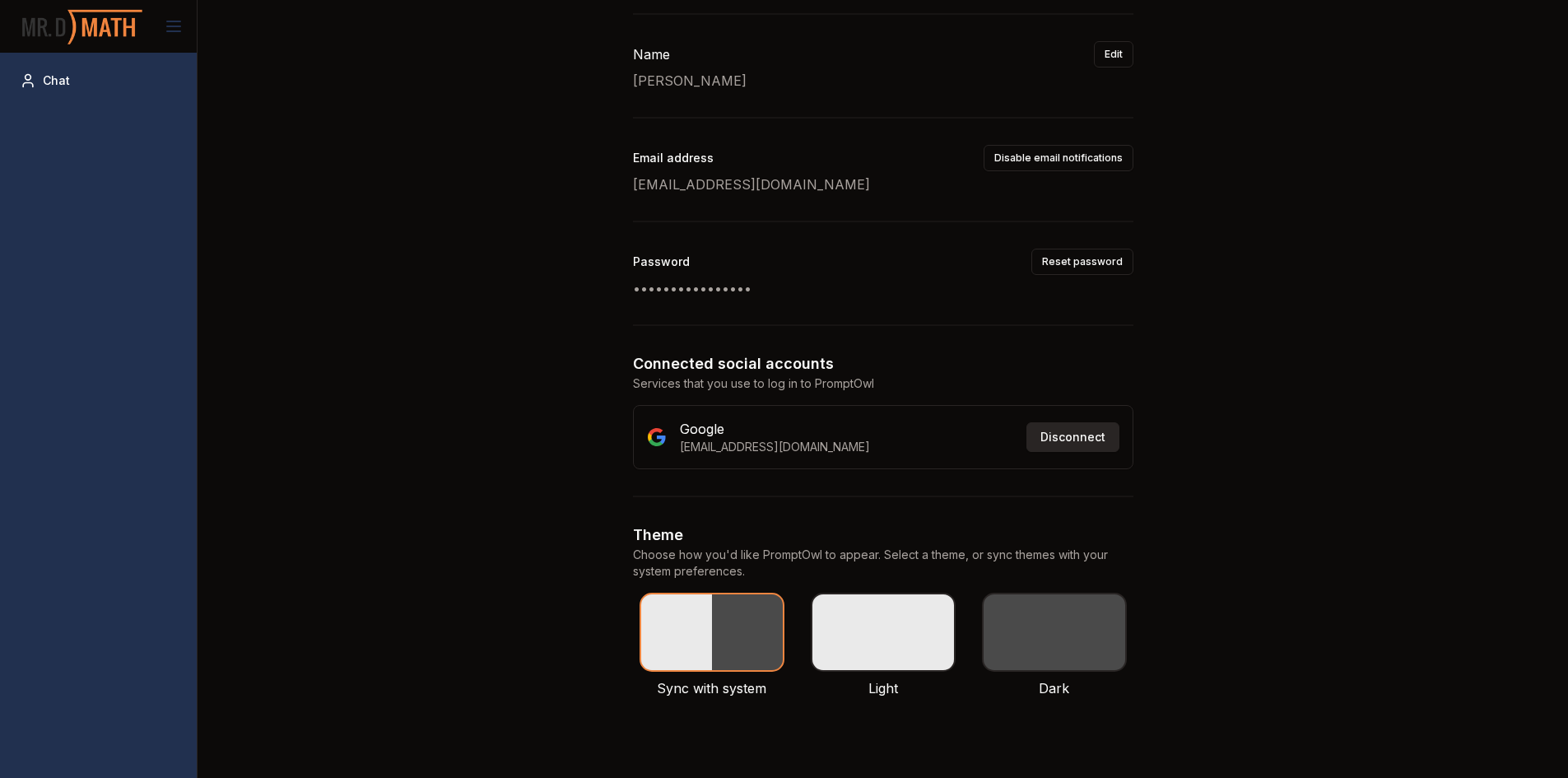
scroll to position [82, 0]
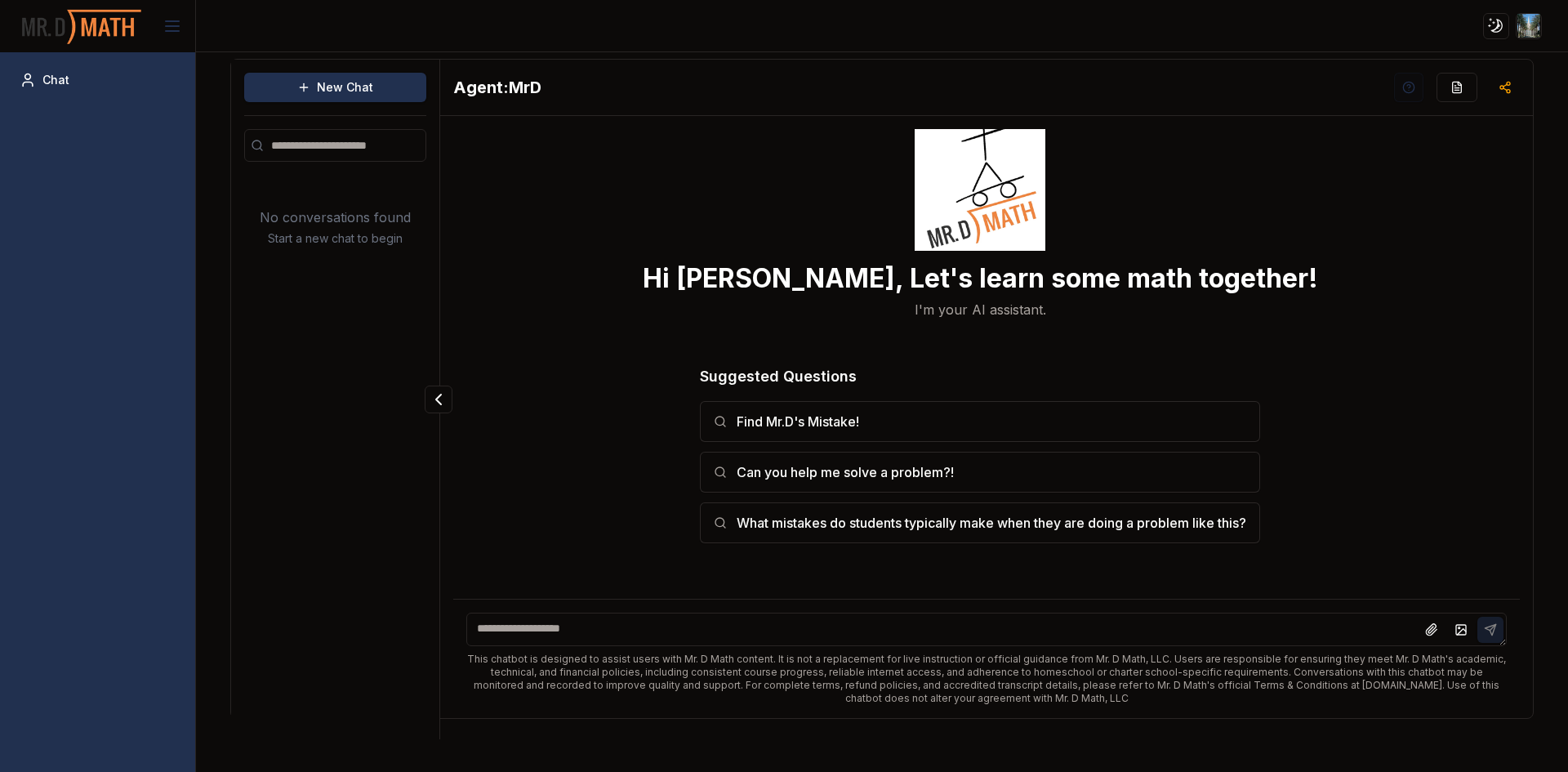
drag, startPoint x: 1083, startPoint y: 625, endPoint x: 1025, endPoint y: 634, distance: 58.7
click at [1083, 626] on textarea at bounding box center [986, 630] width 1041 height 34
drag, startPoint x: 550, startPoint y: 80, endPoint x: 423, endPoint y: 101, distance: 128.7
click at [423, 101] on div "New Chat No conversations found Start a new chat to begin Agent: MrD Hi [PERSON…" at bounding box center [882, 389] width 1304 height 660
click at [471, 82] on h2 "Agent: MrD" at bounding box center [497, 87] width 89 height 23
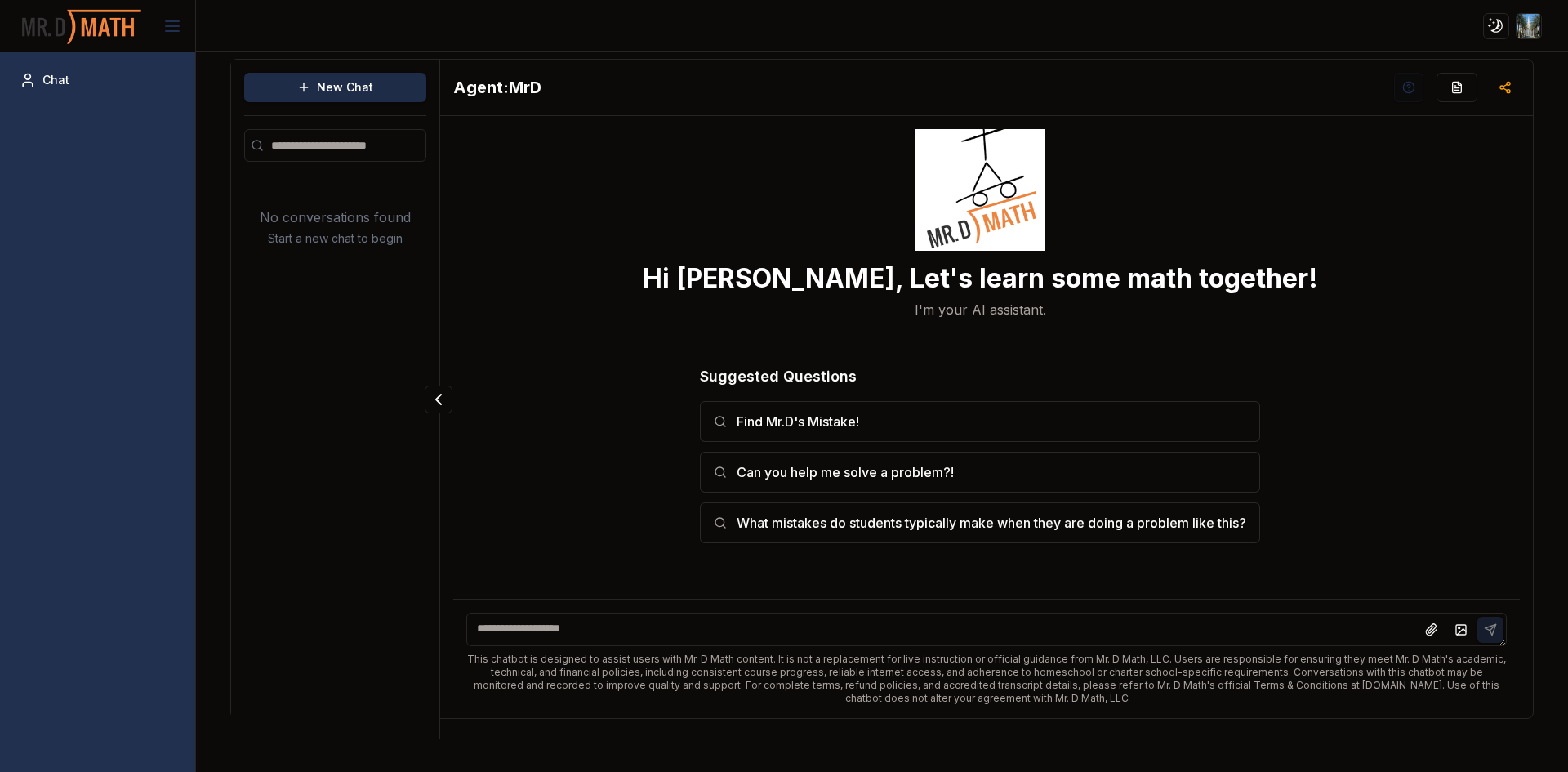
click at [358, 96] on button "New Chat" at bounding box center [335, 88] width 182 height 30
click at [364, 92] on button "New Chat" at bounding box center [335, 88] width 182 height 30
click at [339, 87] on button "New Chat" at bounding box center [335, 88] width 182 height 30
drag, startPoint x: 251, startPoint y: 90, endPoint x: 438, endPoint y: 264, distance: 255.4
click at [257, 90] on button "New Chat" at bounding box center [335, 88] width 182 height 30
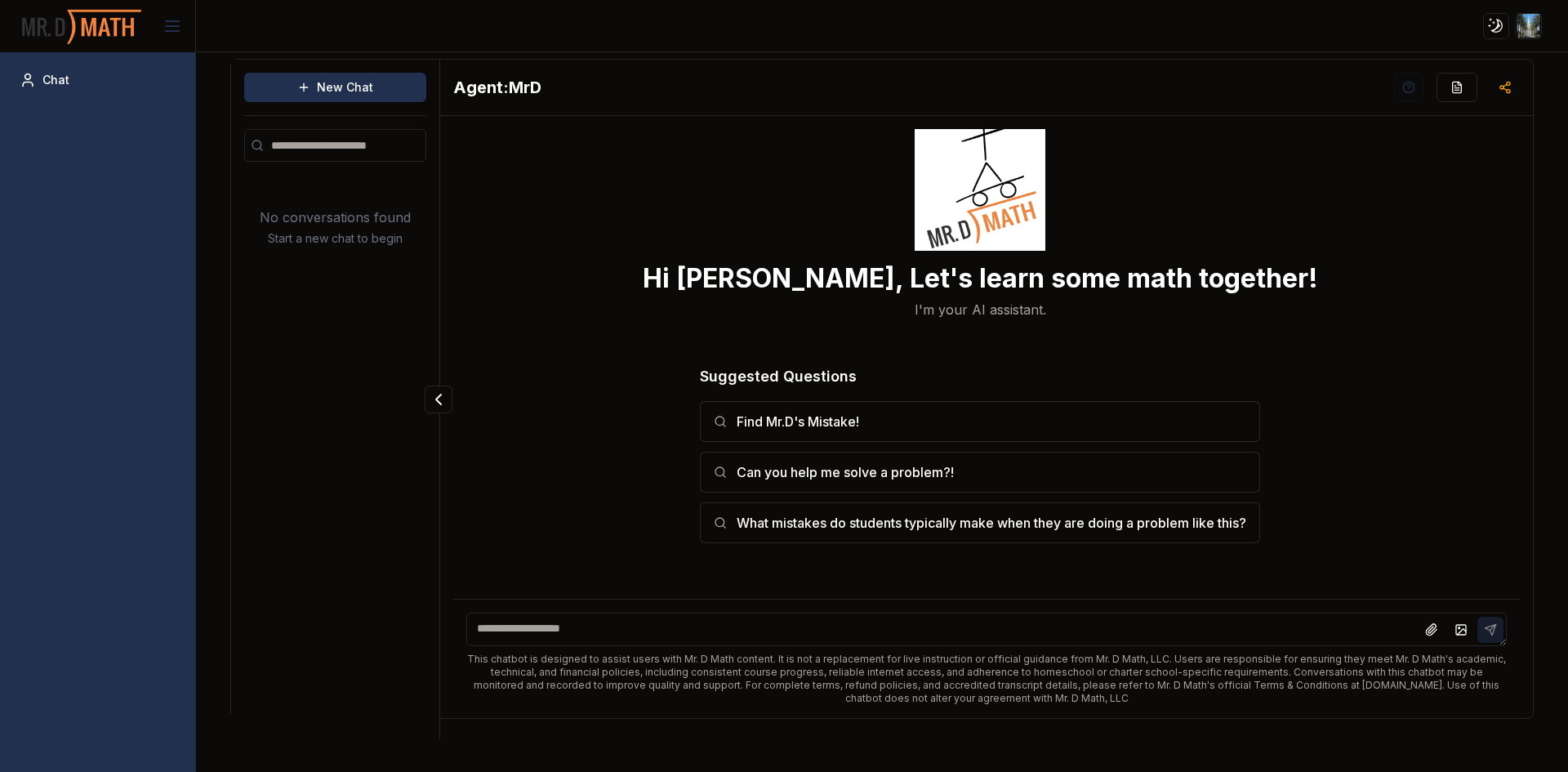
click at [825, 608] on div "This chatbot is designed to assist users with Mr. D Math content. It is not a r…" at bounding box center [986, 658] width 1067 height 119
click at [806, 628] on textarea at bounding box center [986, 630] width 1041 height 34
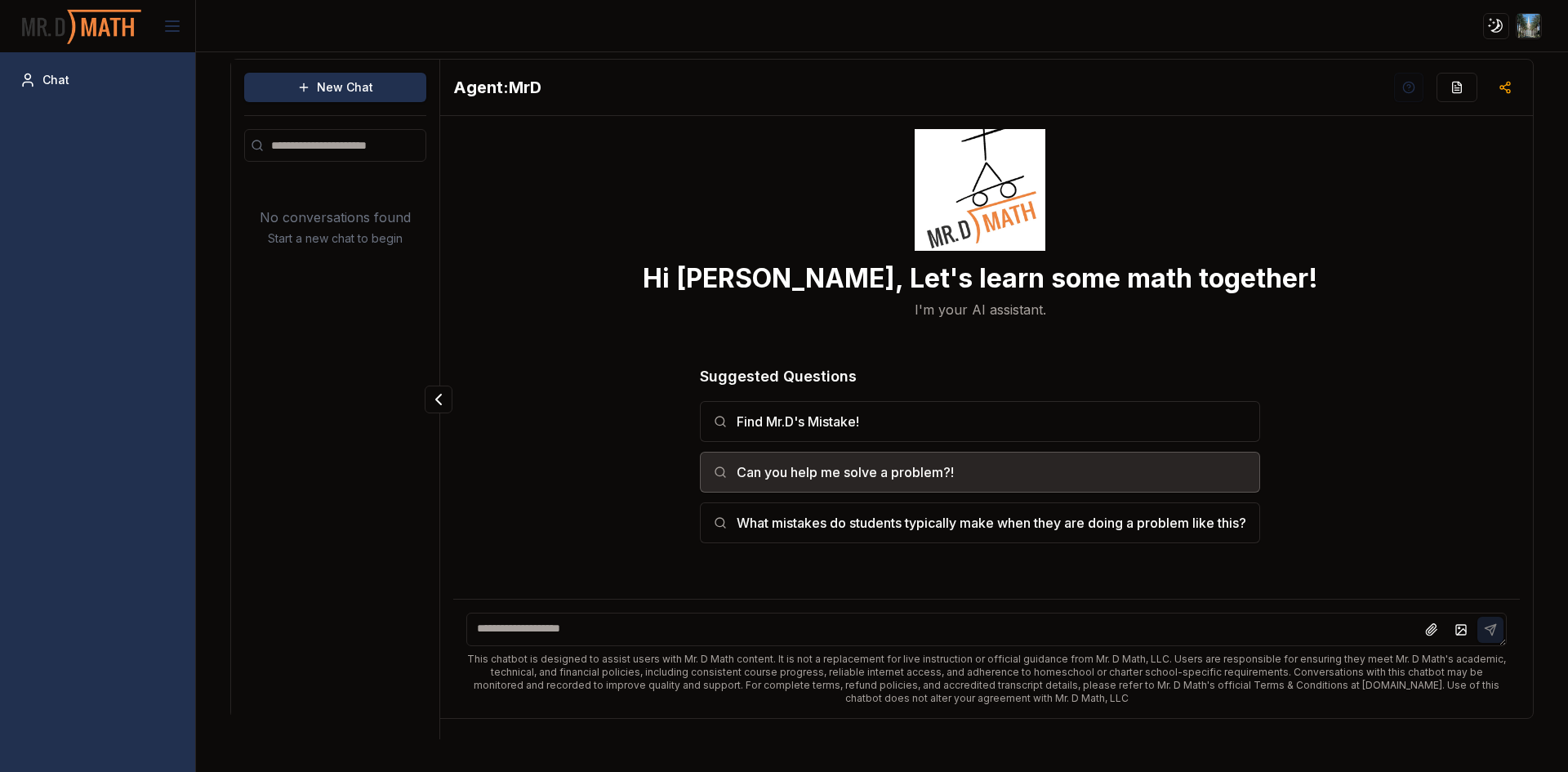
click at [902, 485] on button "Can you help me solve a problem?!" at bounding box center [979, 472] width 560 height 41
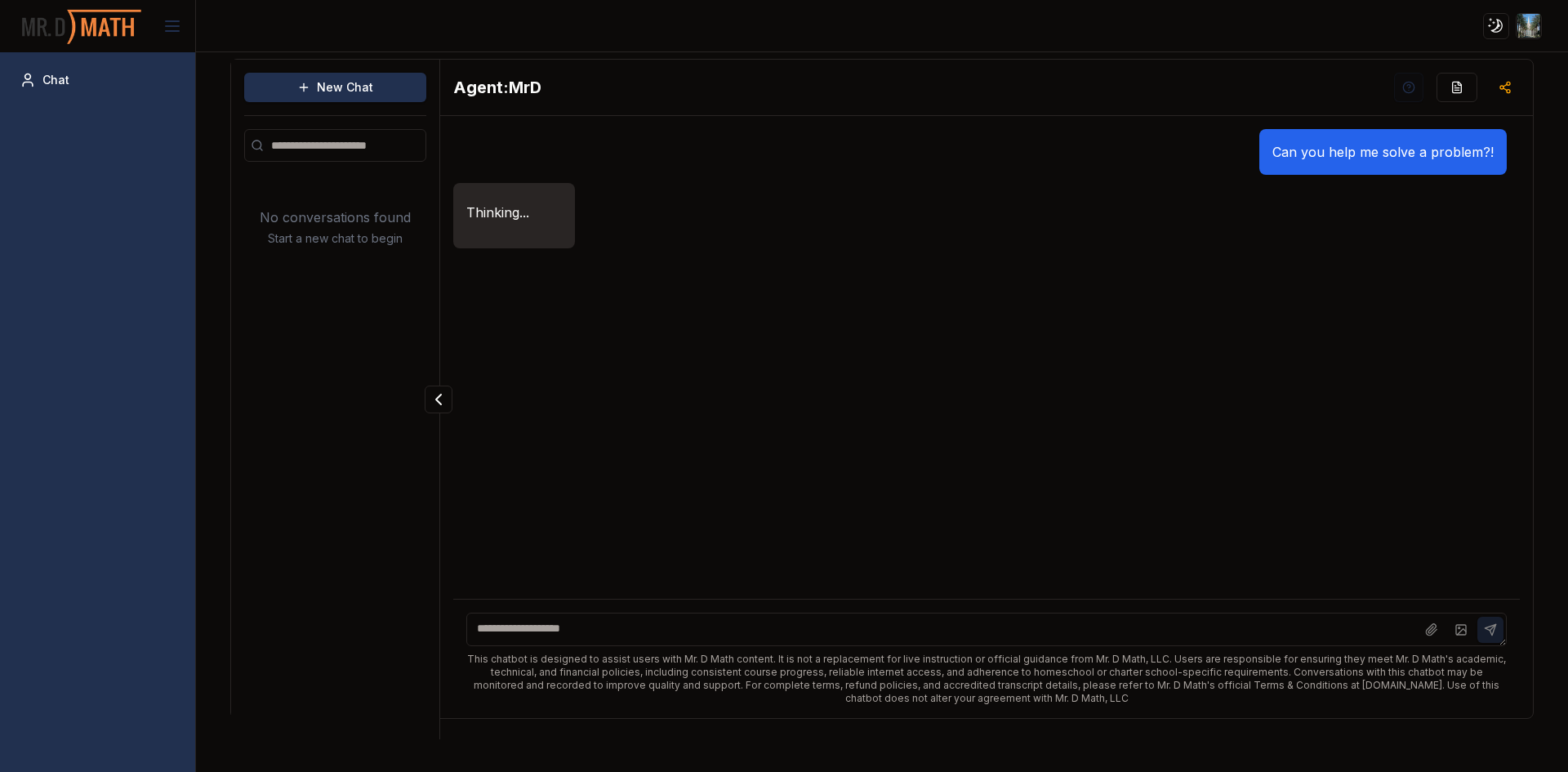
click at [628, 630] on textarea at bounding box center [986, 630] width 1041 height 34
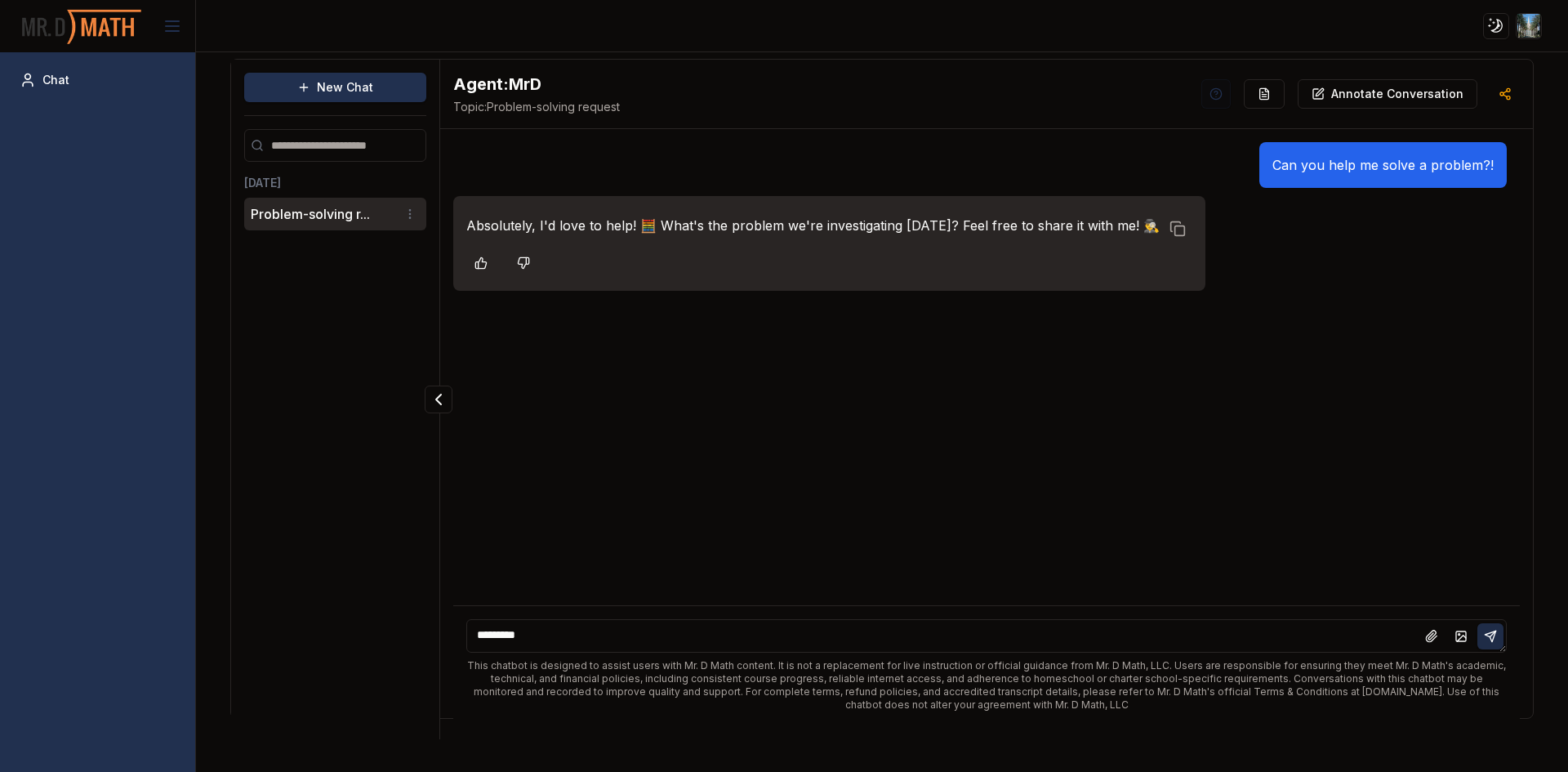
type textarea "*********"
click at [1496, 637] on icon at bounding box center [1490, 636] width 13 height 13
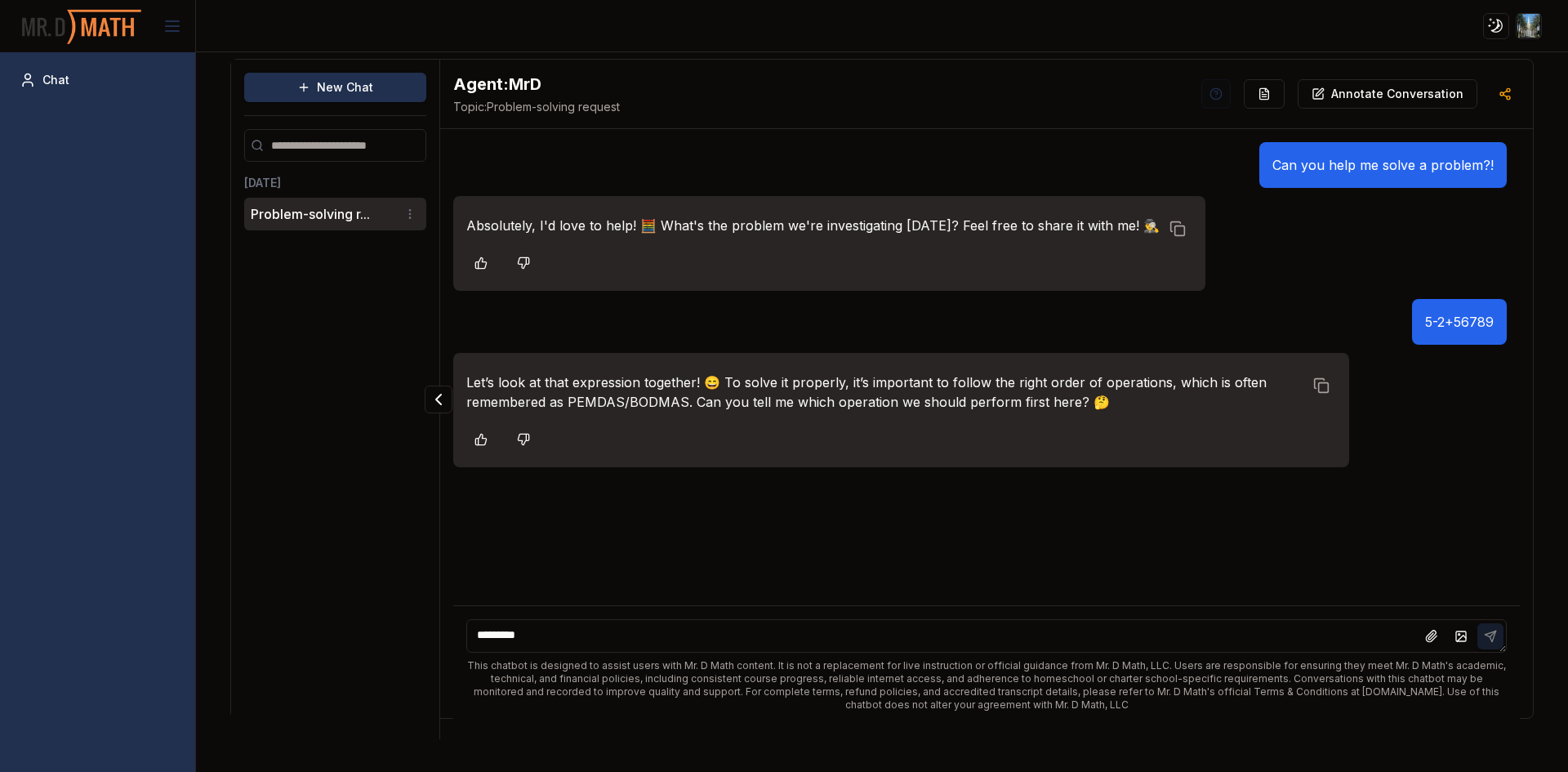
click at [412, 199] on li "Problem-solving r..." at bounding box center [335, 214] width 182 height 33
click at [409, 212] on html "Toggle theme Toggle user menu Chat New Chat [DATE] Problem-solving r... Agent: …" at bounding box center [784, 386] width 1568 height 772
click at [333, 274] on icon at bounding box center [332, 270] width 13 height 13
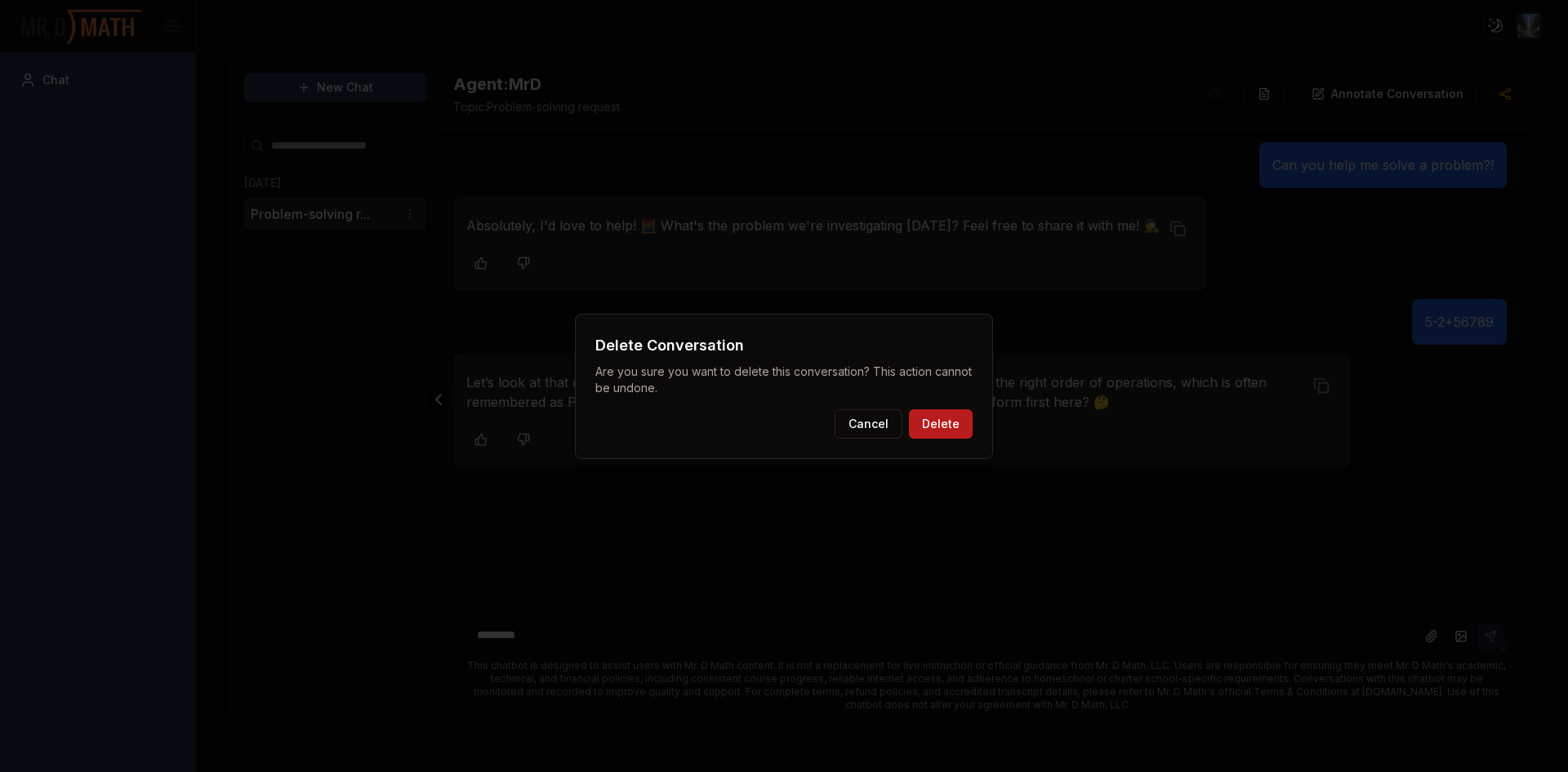
click at [937, 423] on button "Delete" at bounding box center [940, 424] width 63 height 30
